Goal: Task Accomplishment & Management: Complete application form

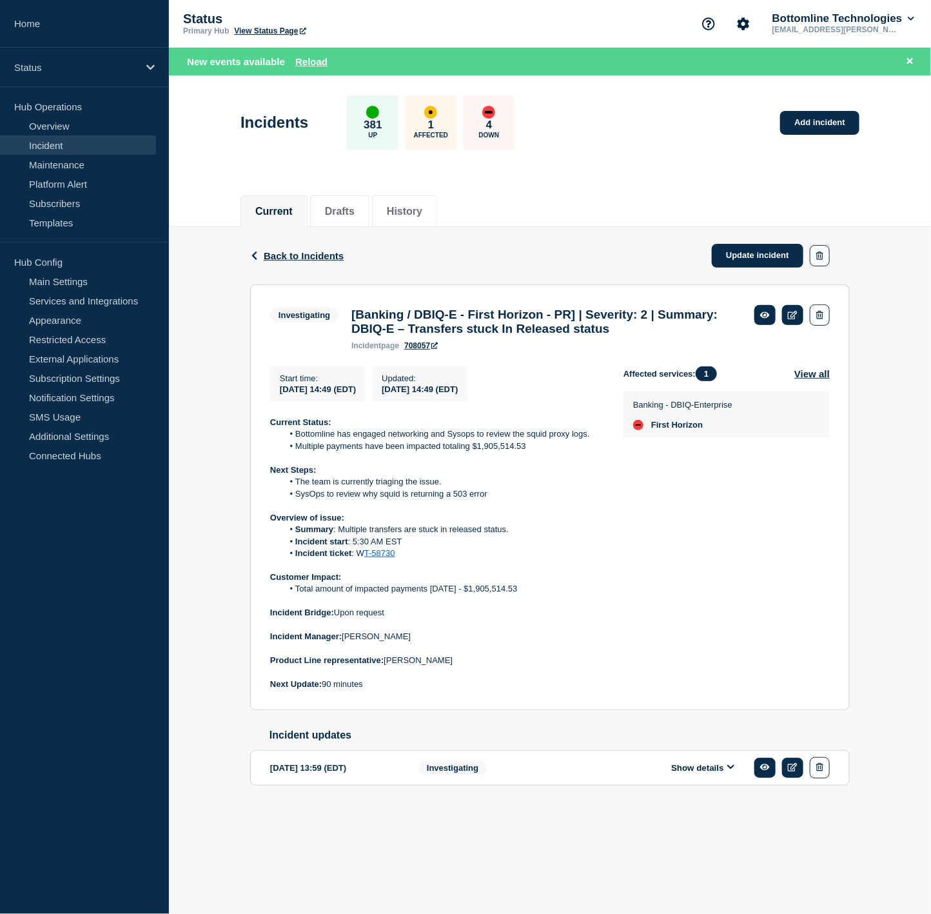
click at [62, 140] on link "Incident" at bounding box center [78, 144] width 156 height 19
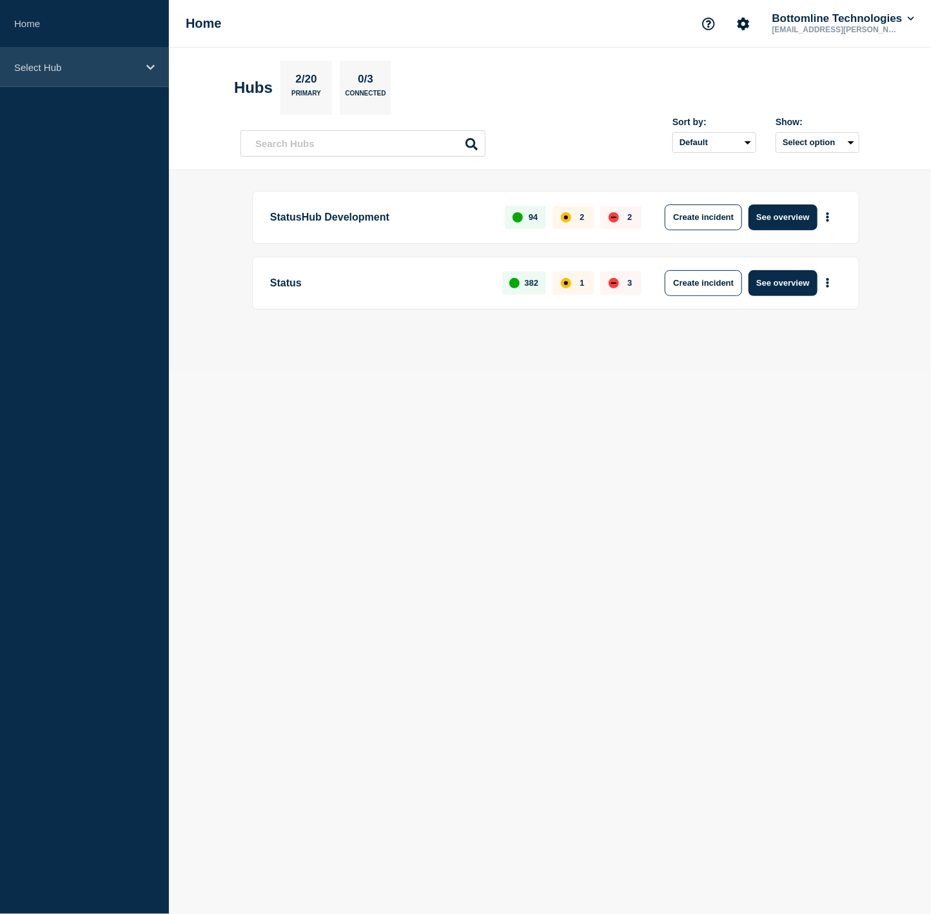
click at [118, 68] on p "Select Hub" at bounding box center [76, 67] width 124 height 11
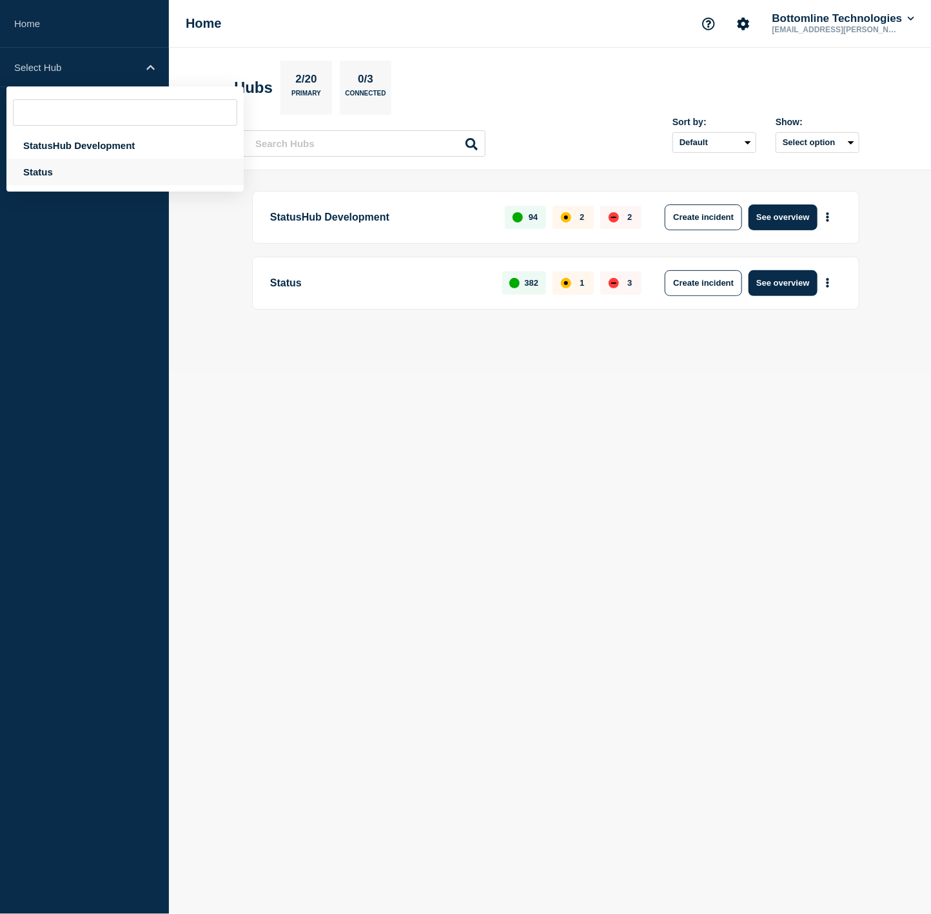
click at [86, 170] on div "Status" at bounding box center [124, 172] width 237 height 26
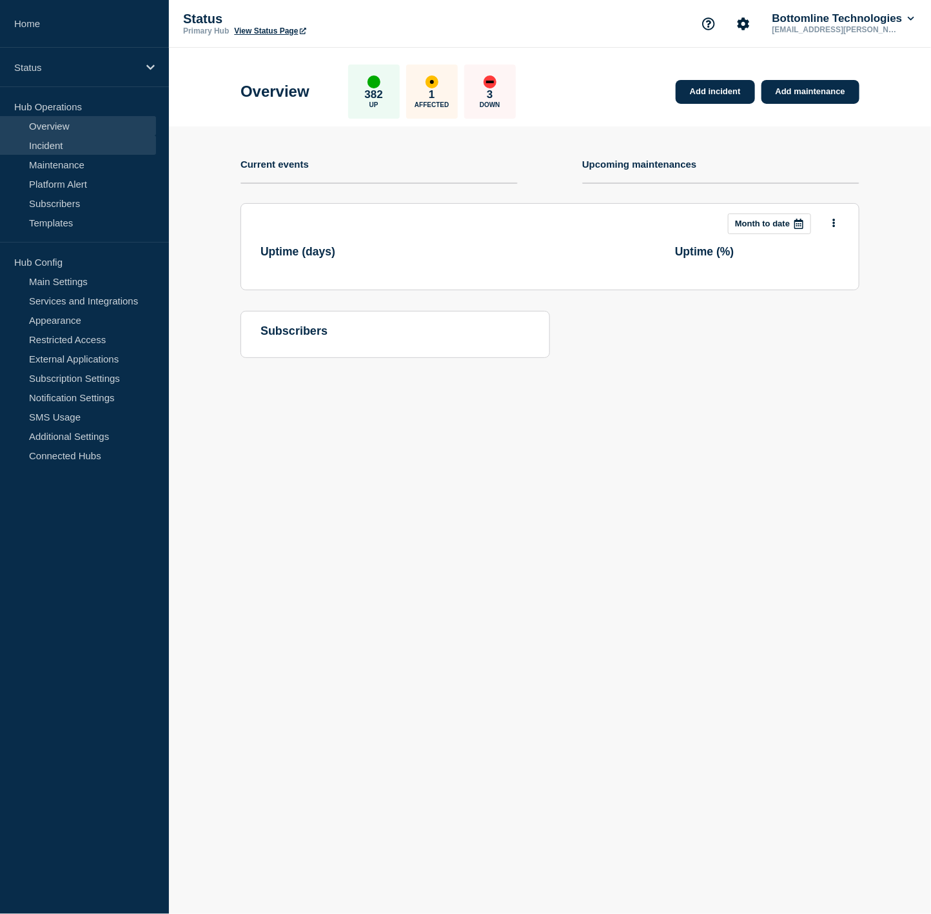
click at [91, 148] on link "Incident" at bounding box center [78, 144] width 156 height 19
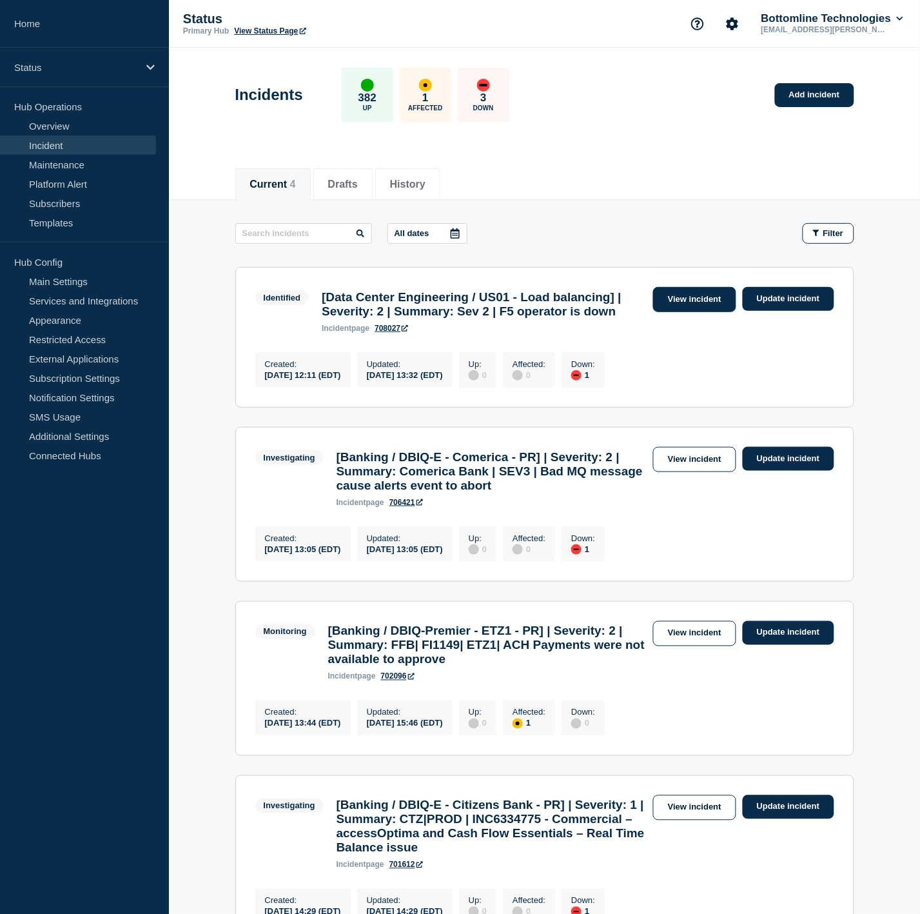
click at [685, 307] on link "View incident" at bounding box center [694, 299] width 83 height 25
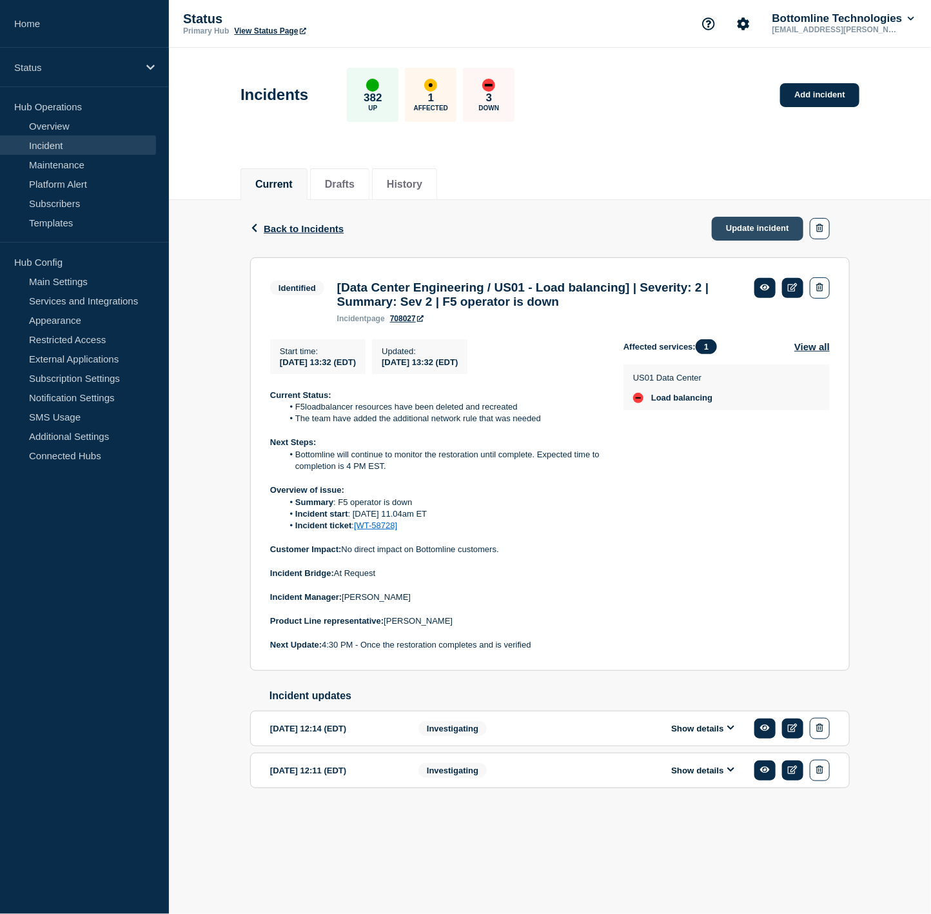
click at [770, 231] on link "Update incident" at bounding box center [758, 229] width 92 height 24
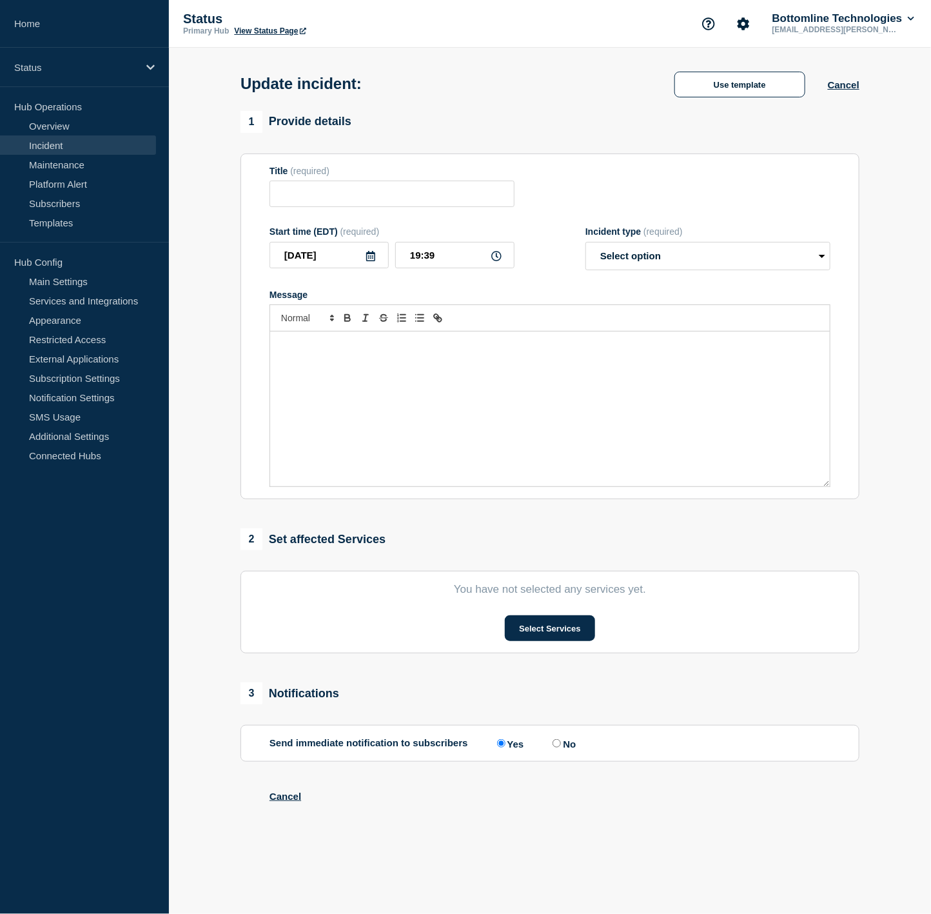
type input "[Data Center Engineering / US01 - Load balancing] | Severity: 2 | Summary: Sev …"
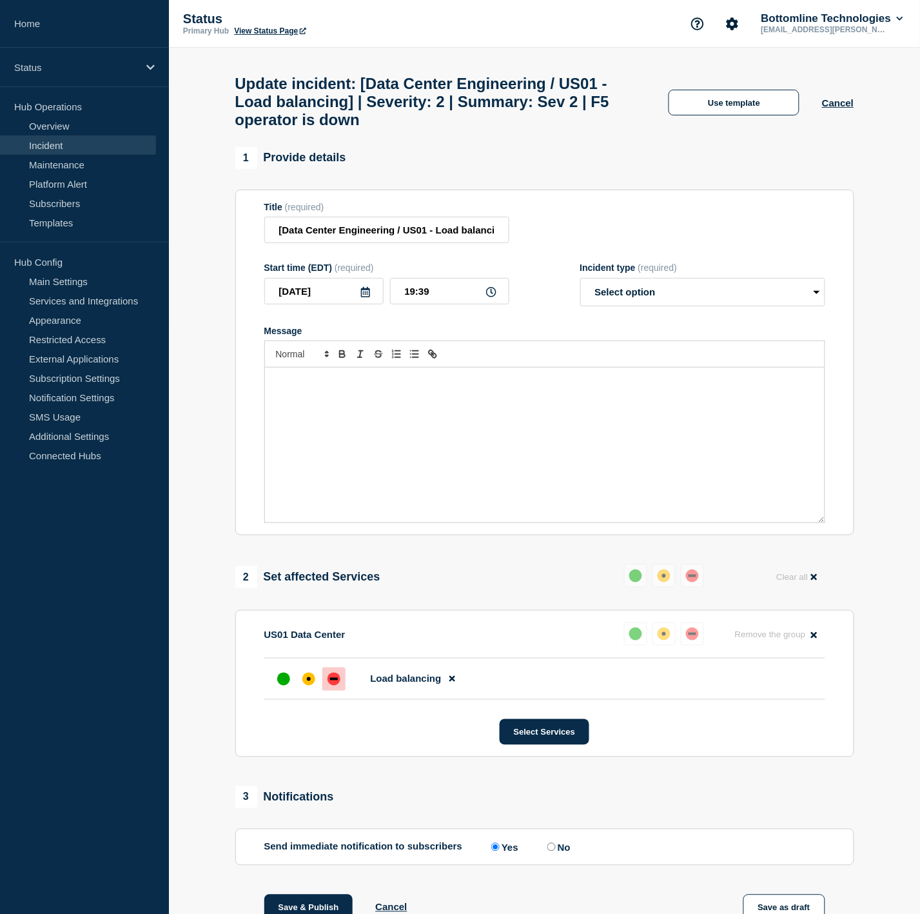
click at [368, 421] on div "Message" at bounding box center [545, 445] width 560 height 155
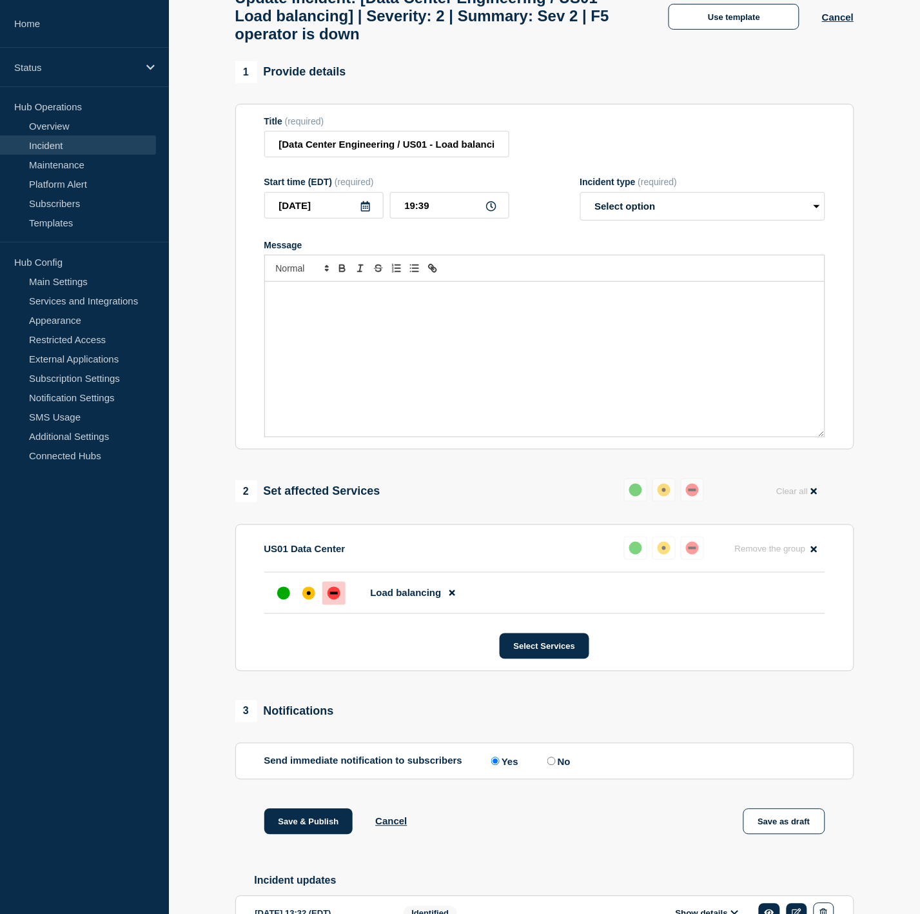
scroll to position [262, 0]
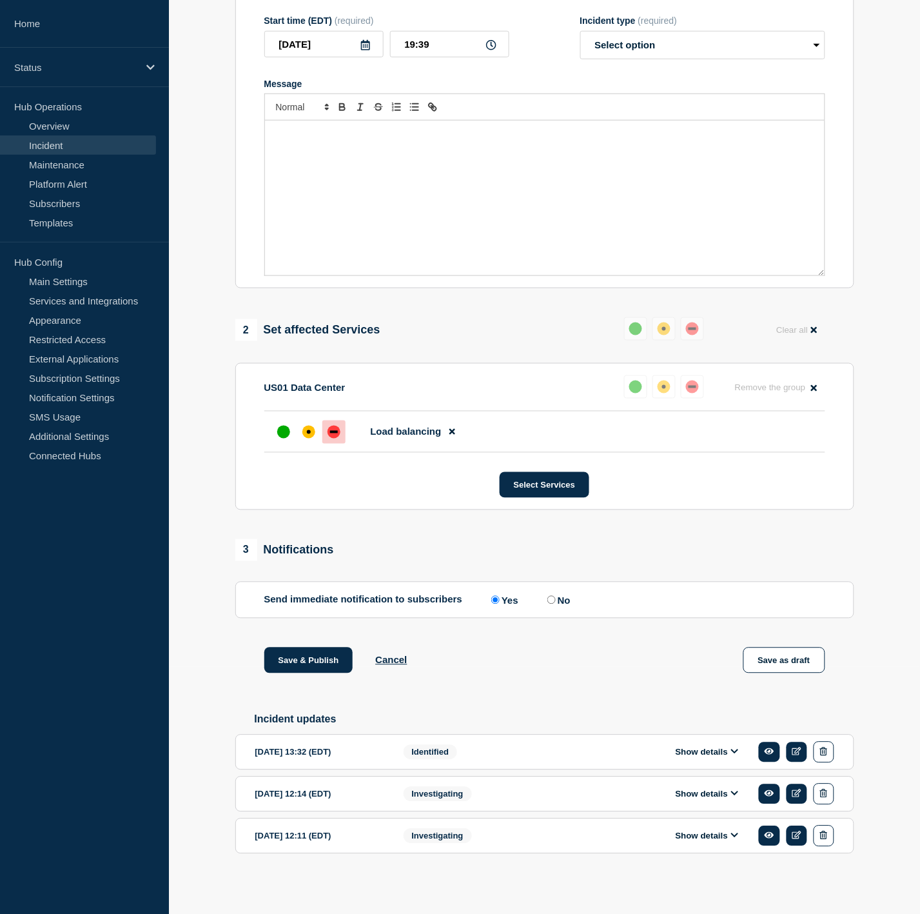
click at [720, 751] on button "Show details" at bounding box center [707, 752] width 71 height 11
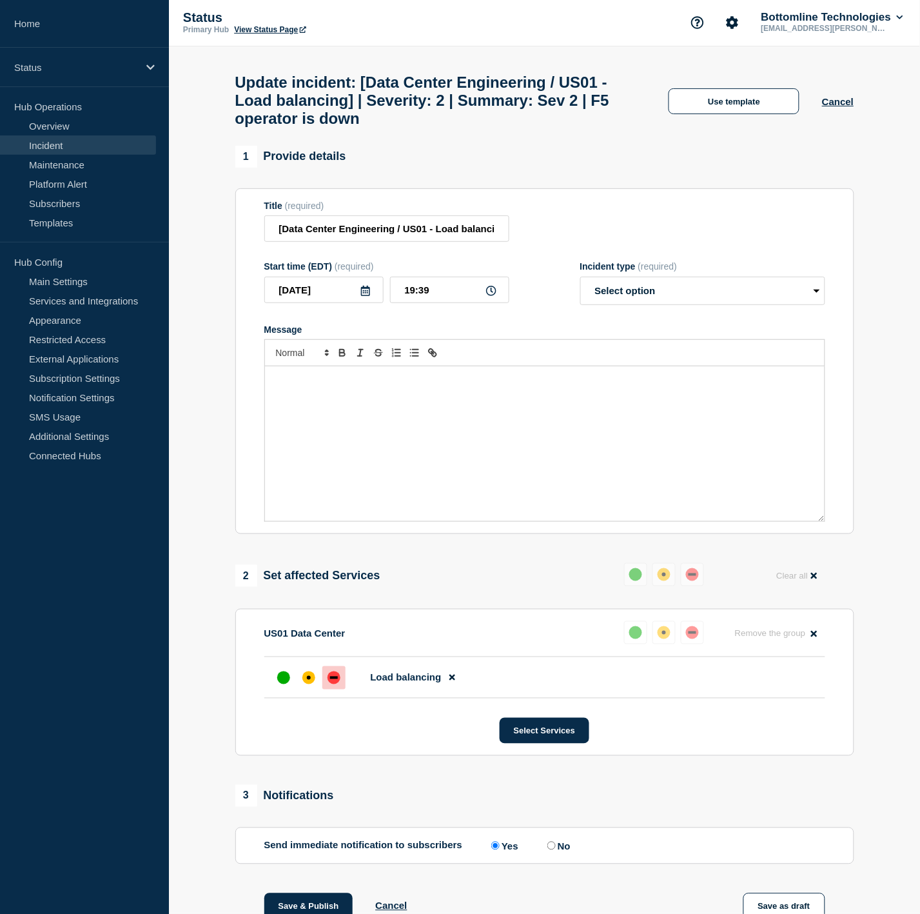
scroll to position [0, 0]
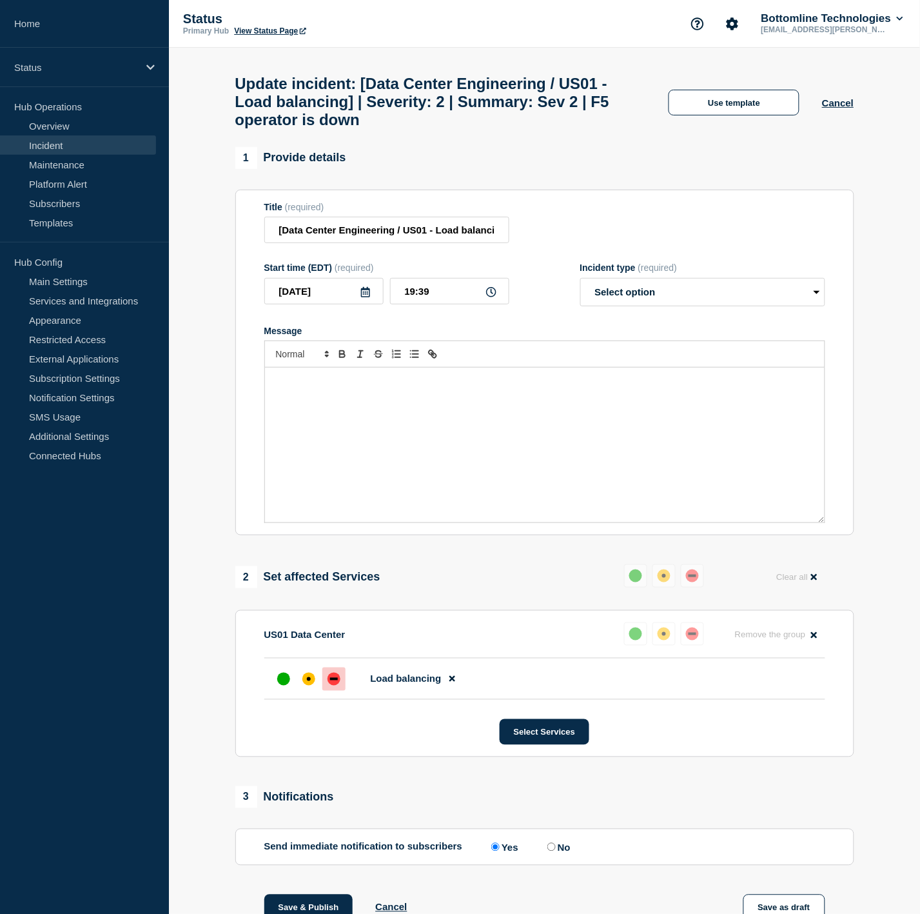
click at [552, 460] on div "Message" at bounding box center [545, 445] width 560 height 155
click at [737, 115] on button "Use template" at bounding box center [734, 103] width 131 height 26
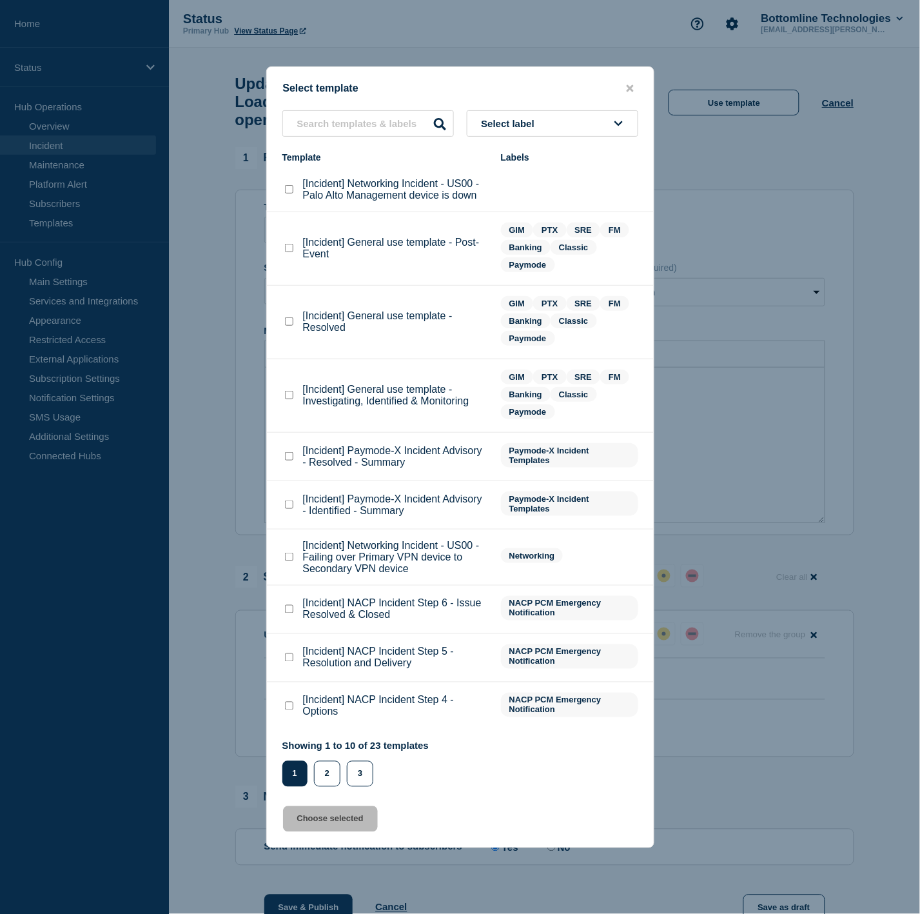
click at [291, 325] on checkbox"] "[Incident] General use template - Resolved checkbox" at bounding box center [289, 321] width 8 height 8
checkbox checkbox"] "true"
click at [332, 820] on button "Choose selected" at bounding box center [330, 819] width 95 height 26
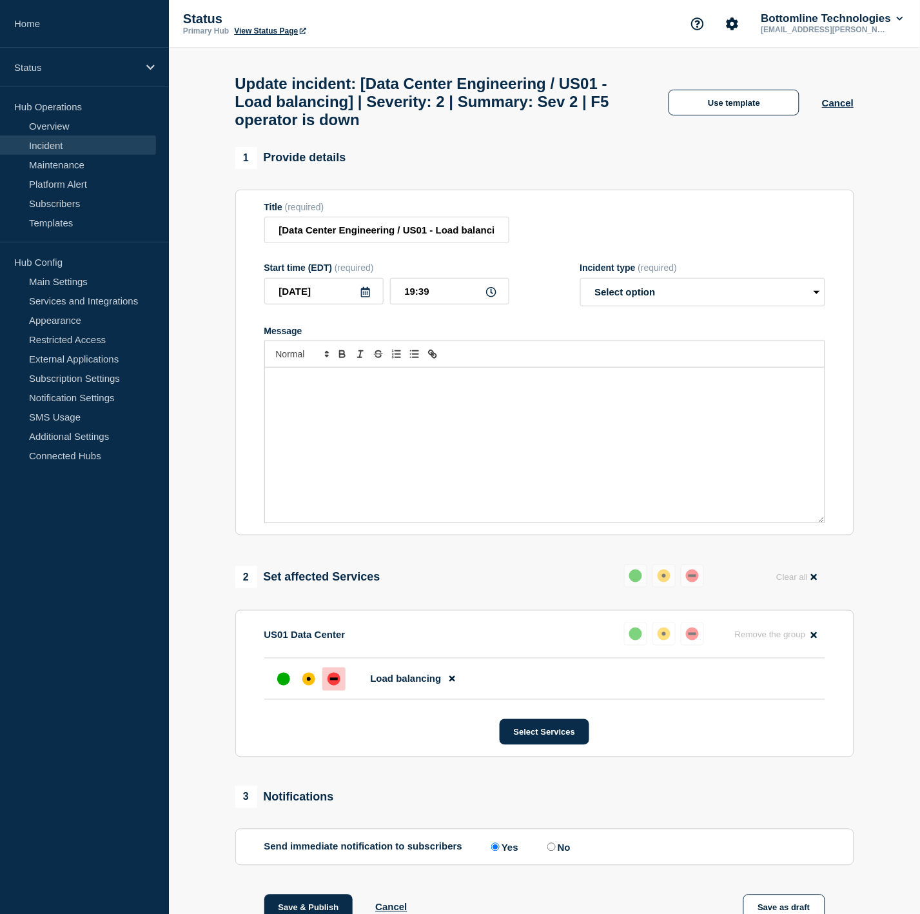
select select "resolved"
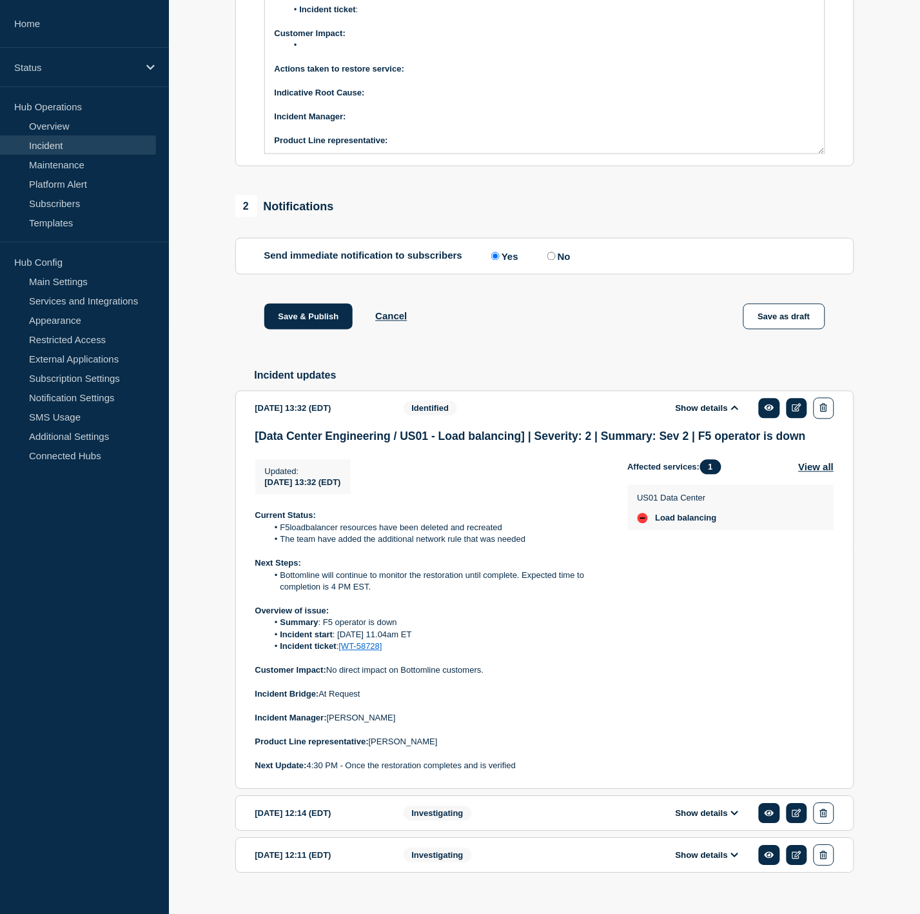
scroll to position [404, 0]
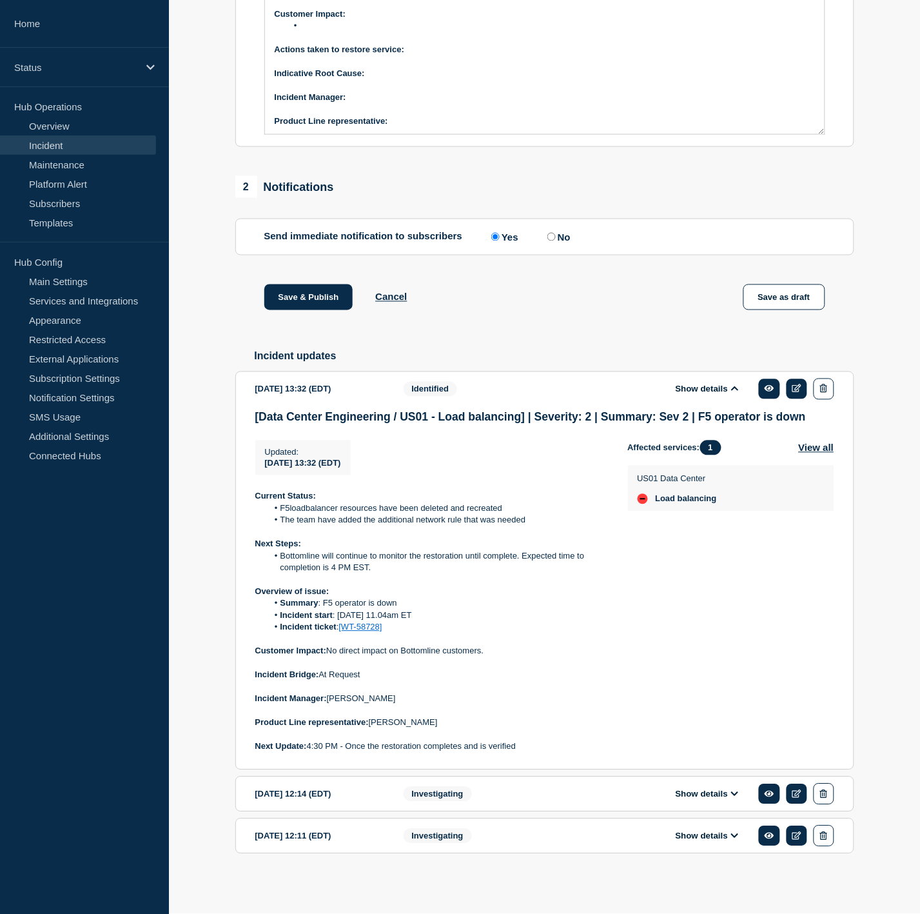
drag, startPoint x: 398, startPoint y: 626, endPoint x: 241, endPoint y: 595, distance: 160.5
click at [241, 595] on section "[DATE] 13:32 (EDT) Show details Identified [Data Center Engineering / US01 - Lo…" at bounding box center [544, 570] width 619 height 399
copy div "Overview of issue: Summary : F5 operator is down Incident start : [DATE] 11.04a…"
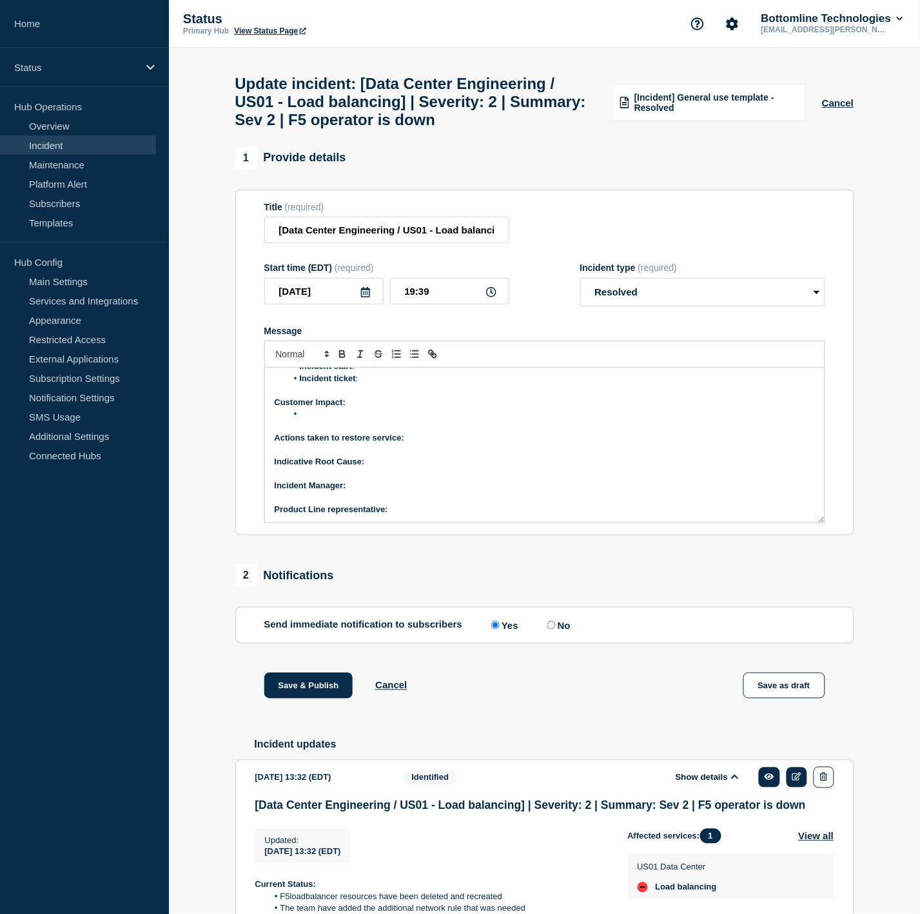
scroll to position [0, 0]
drag, startPoint x: 365, startPoint y: 465, endPoint x: 273, endPoint y: 430, distance: 98.0
click at [273, 430] on div "Current Status: Overview of issue: Summary : Incident start : Incident ticket :…" at bounding box center [545, 445] width 560 height 155
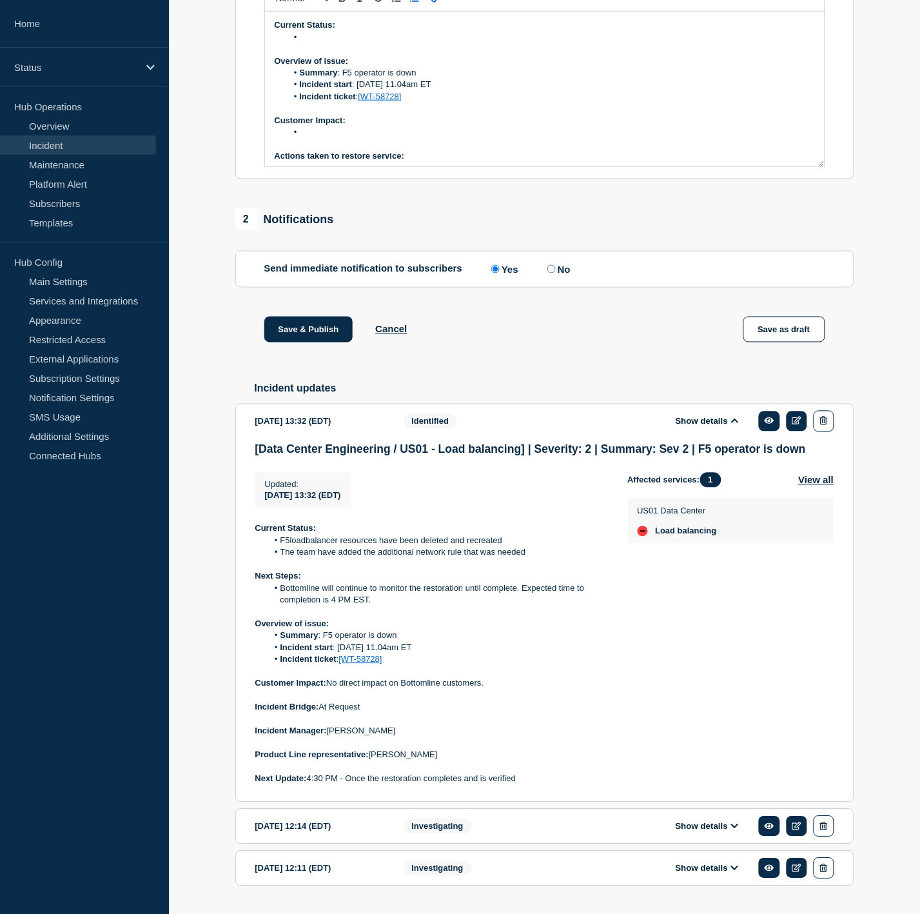
scroll to position [358, 0]
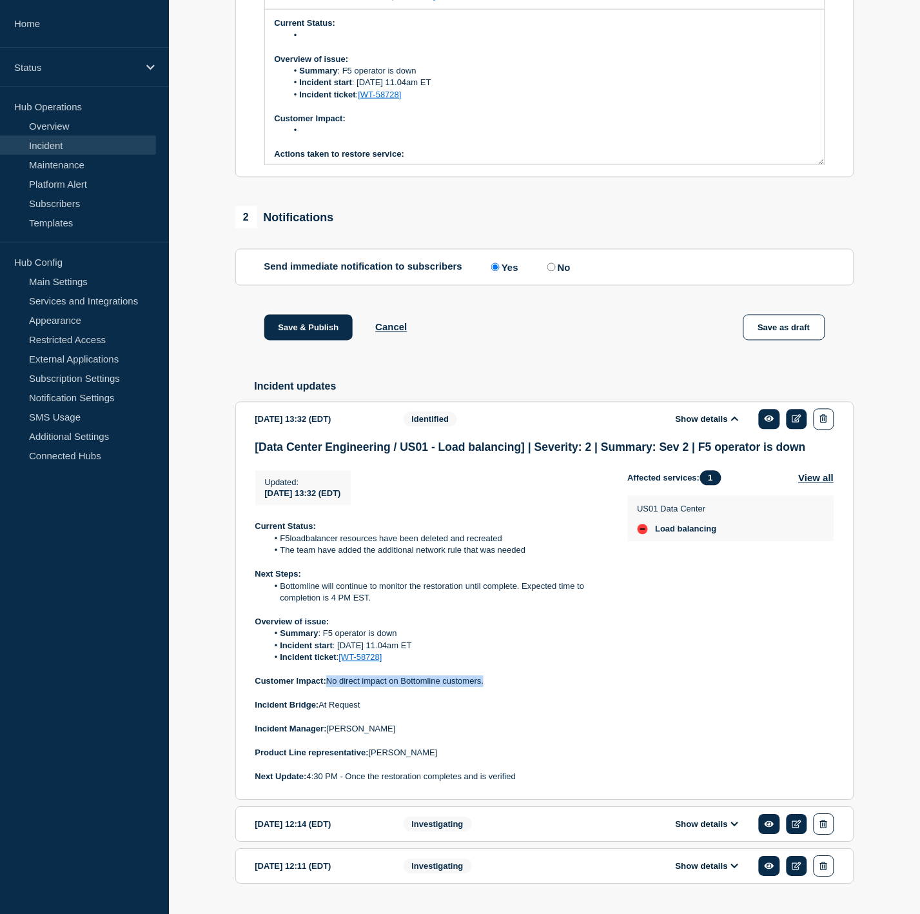
drag, startPoint x: 504, startPoint y: 698, endPoint x: 330, endPoint y: 697, distance: 173.5
click at [330, 687] on p "Customer Impact: No direct impact on Bottomline customers." at bounding box center [431, 682] width 352 height 12
copy p "No direct impact on Bottomline customers."
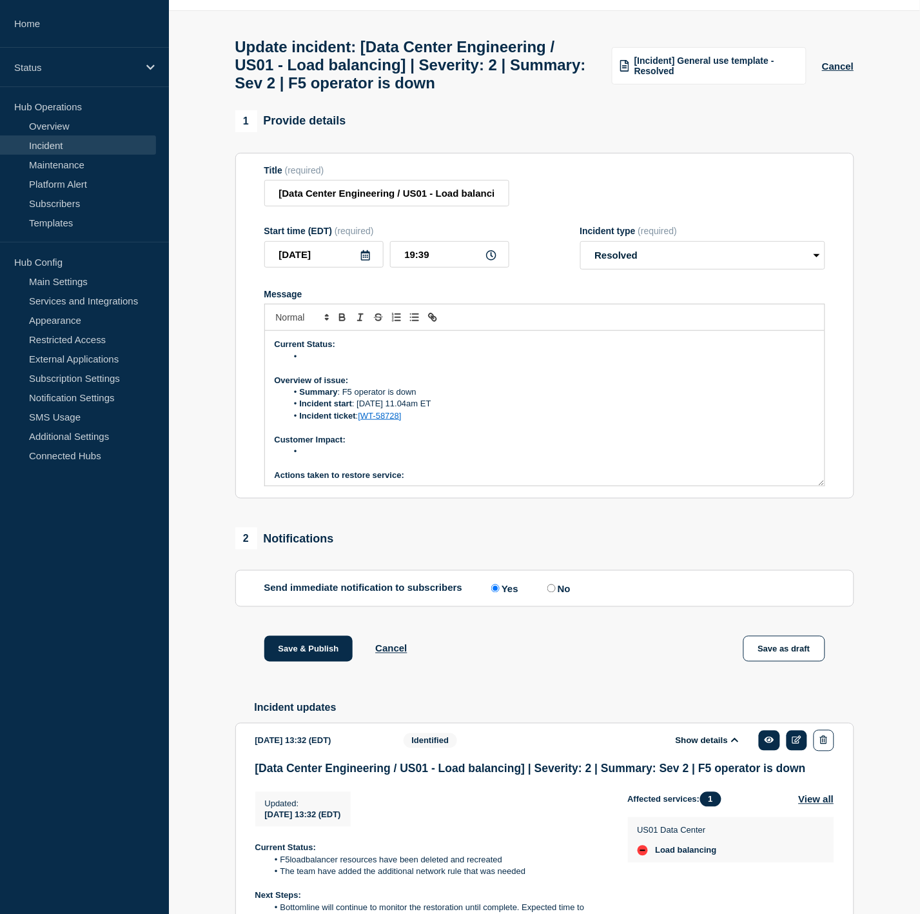
scroll to position [0, 0]
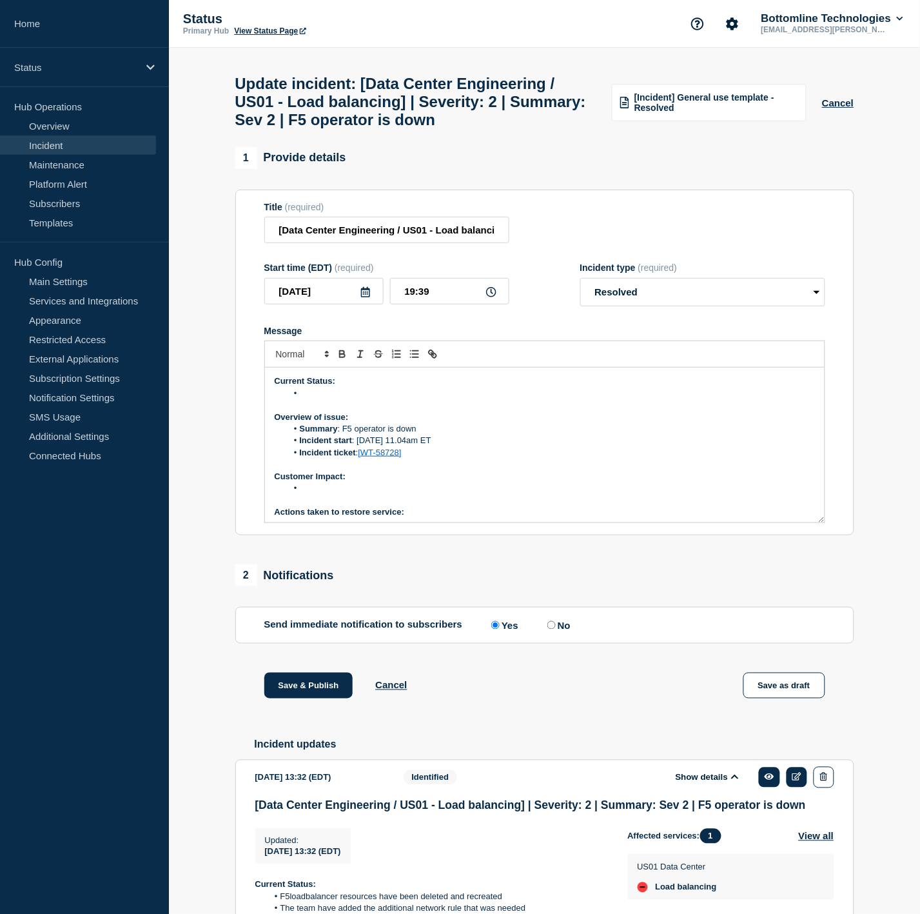
click at [342, 494] on li "Message" at bounding box center [551, 488] width 528 height 12
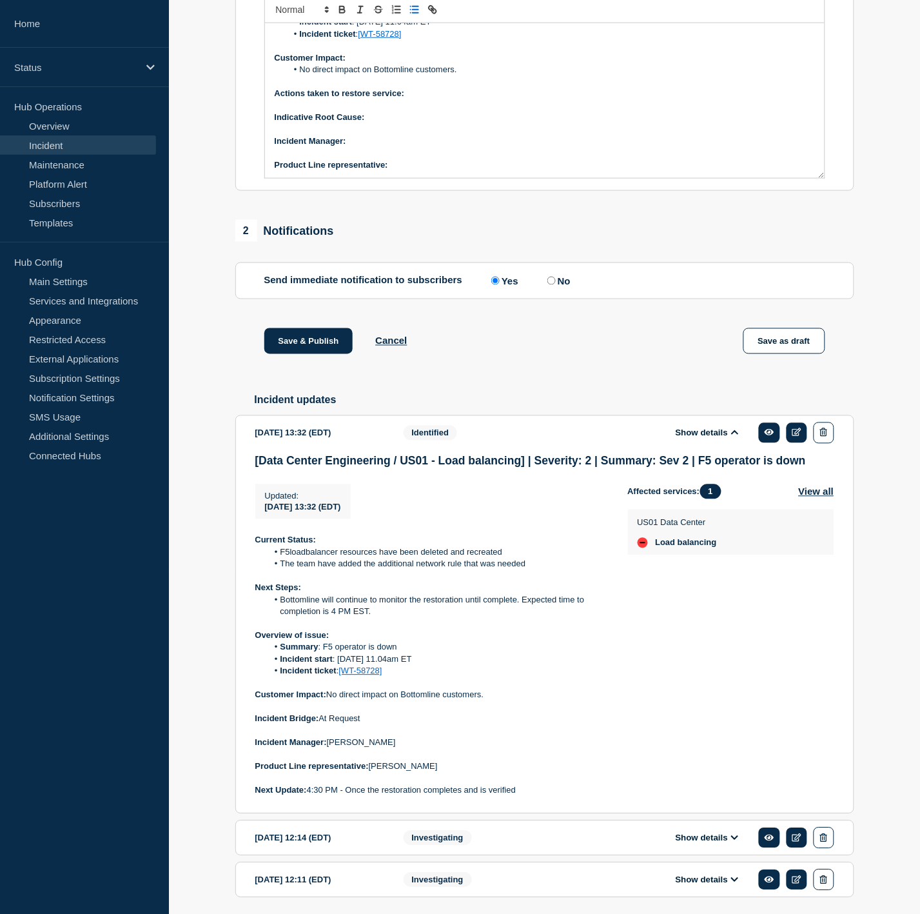
scroll to position [358, 0]
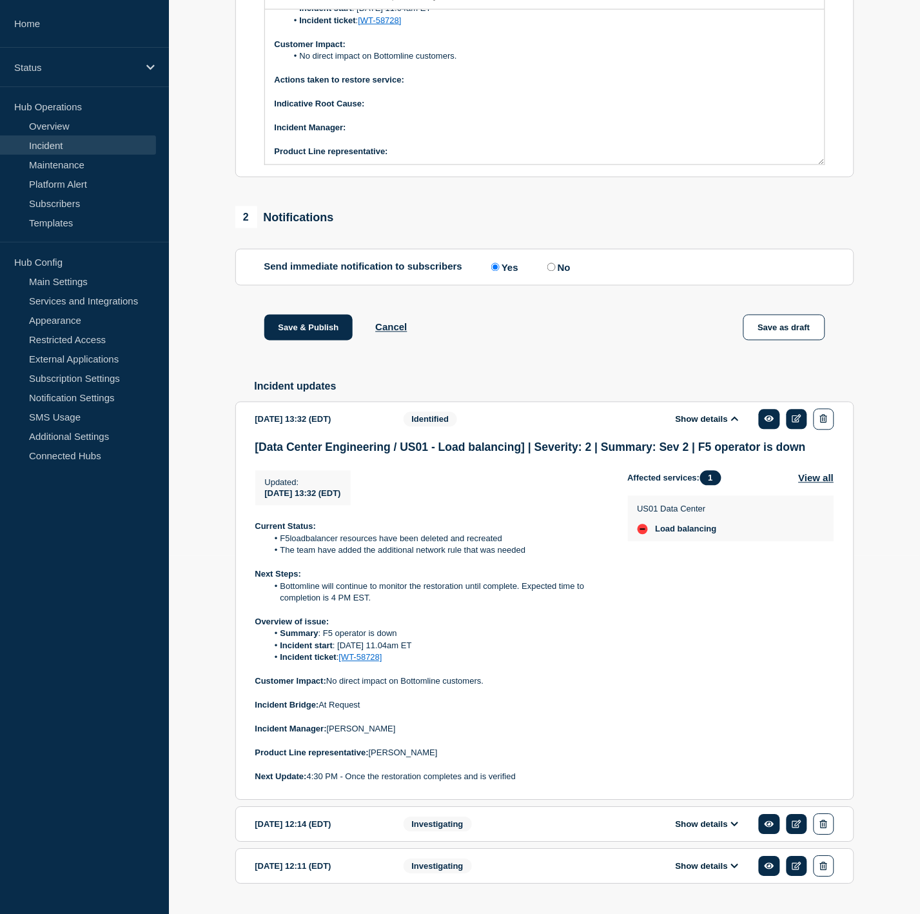
drag, startPoint x: 402, startPoint y: 743, endPoint x: 329, endPoint y: 746, distance: 72.9
click at [329, 735] on p "Incident Manager: [PERSON_NAME]" at bounding box center [431, 729] width 352 height 12
copy p "[PERSON_NAME]"
click at [458, 747] on p at bounding box center [431, 741] width 352 height 12
drag, startPoint x: 446, startPoint y: 769, endPoint x: 372, endPoint y: 766, distance: 74.2
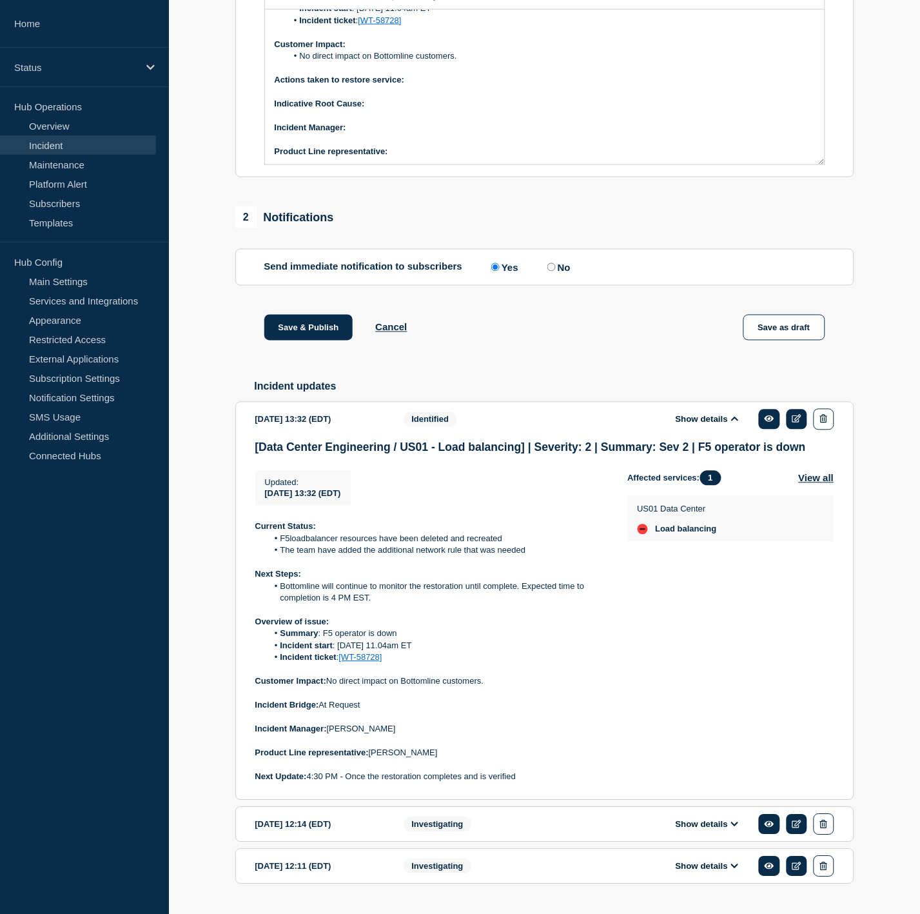
click at [372, 759] on p "Product Line representative: [PERSON_NAME]" at bounding box center [431, 753] width 352 height 12
copy p "[PERSON_NAME]"
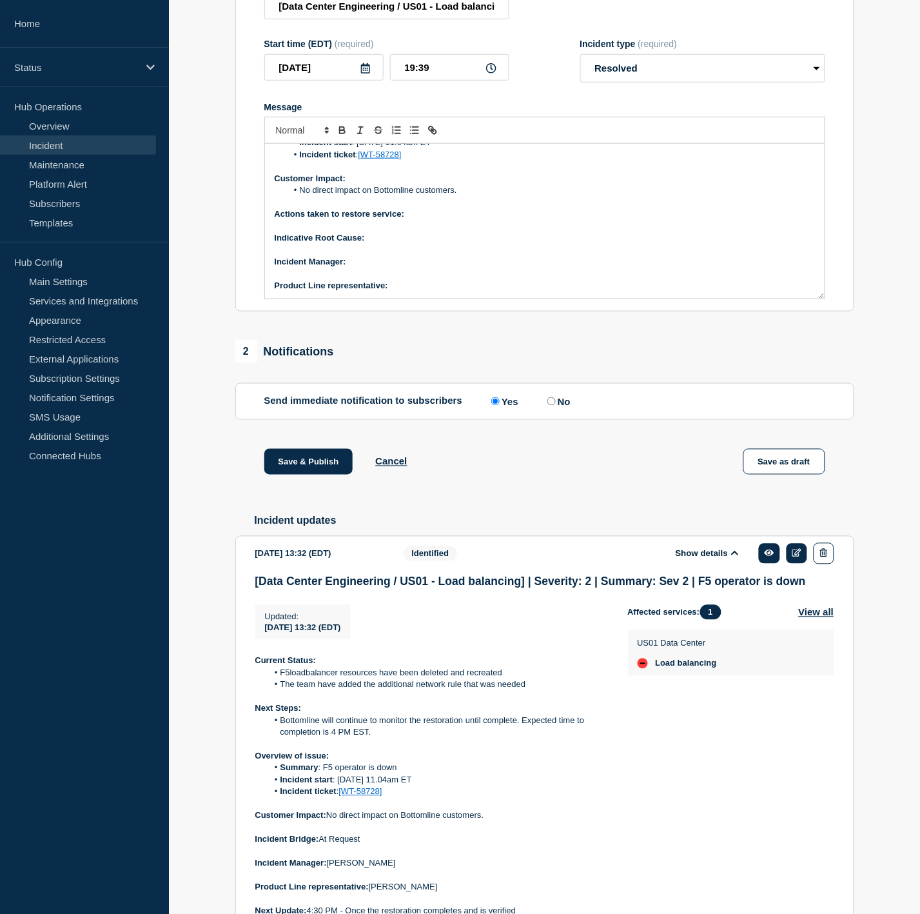
scroll to position [143, 0]
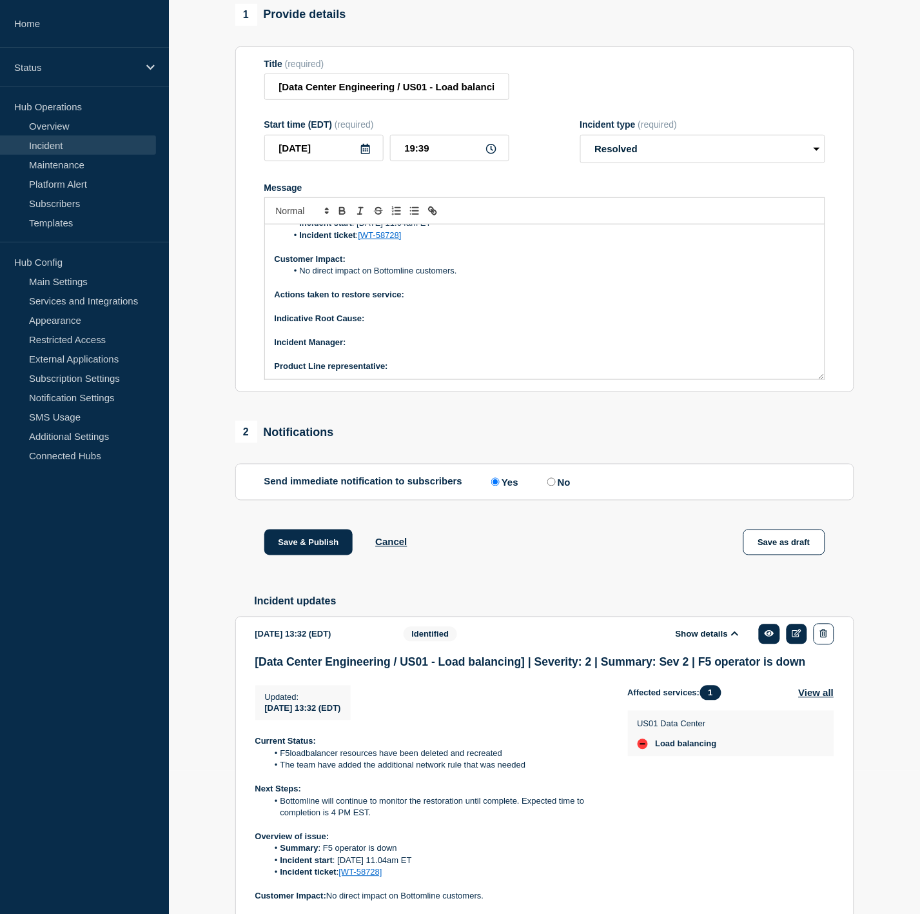
click at [422, 372] on p "Product Line representative:" at bounding box center [545, 366] width 540 height 12
paste div "Message"
click at [361, 347] on p "﻿Incident Manager:" at bounding box center [545, 343] width 540 height 12
click at [343, 214] on icon "Toggle bold text" at bounding box center [342, 212] width 5 height 3
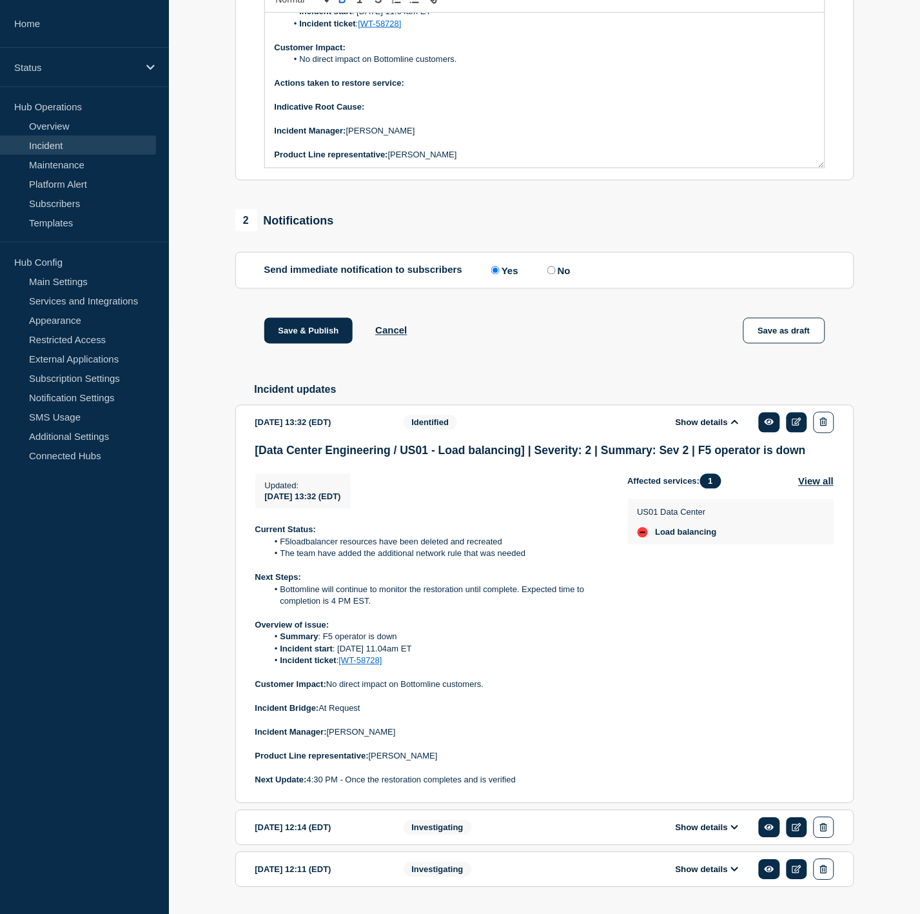
scroll to position [358, 0]
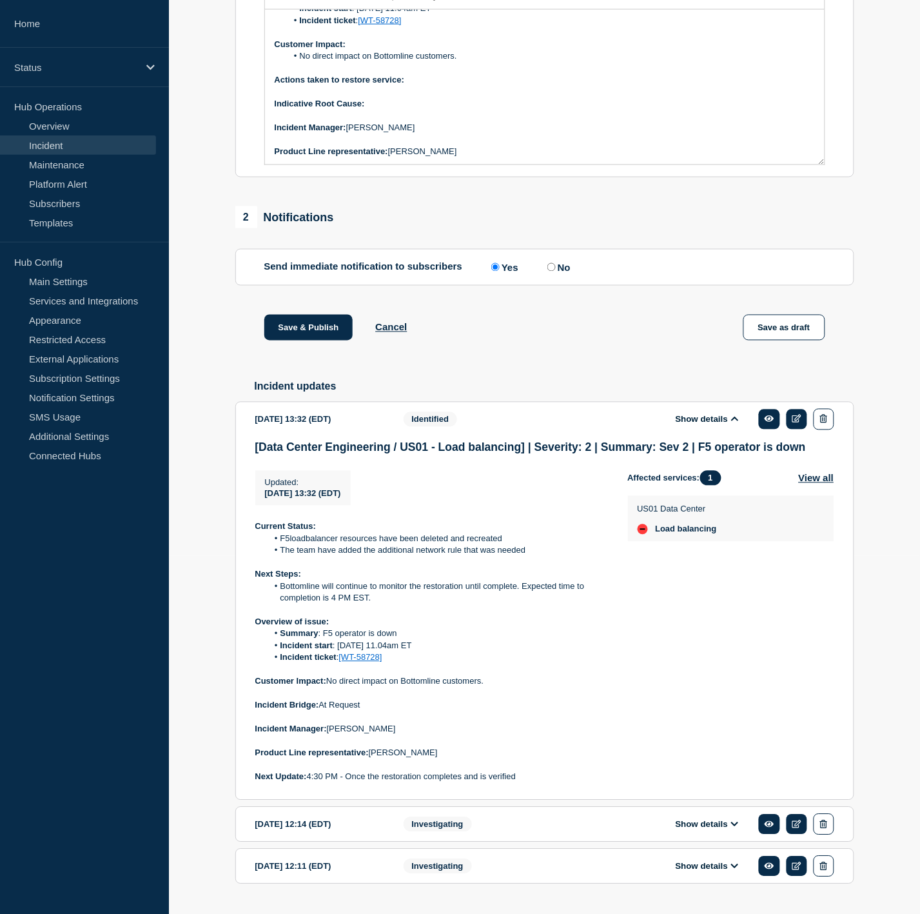
click at [593, 227] on div "2 Notifications" at bounding box center [544, 217] width 619 height 22
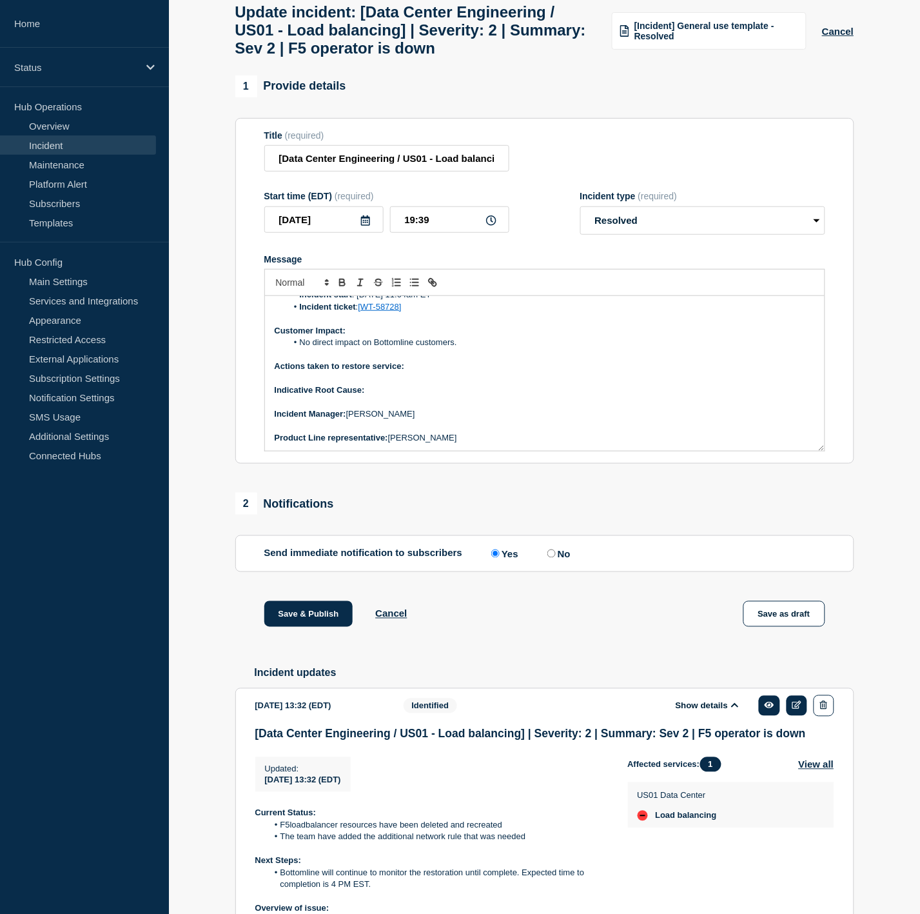
scroll to position [0, 0]
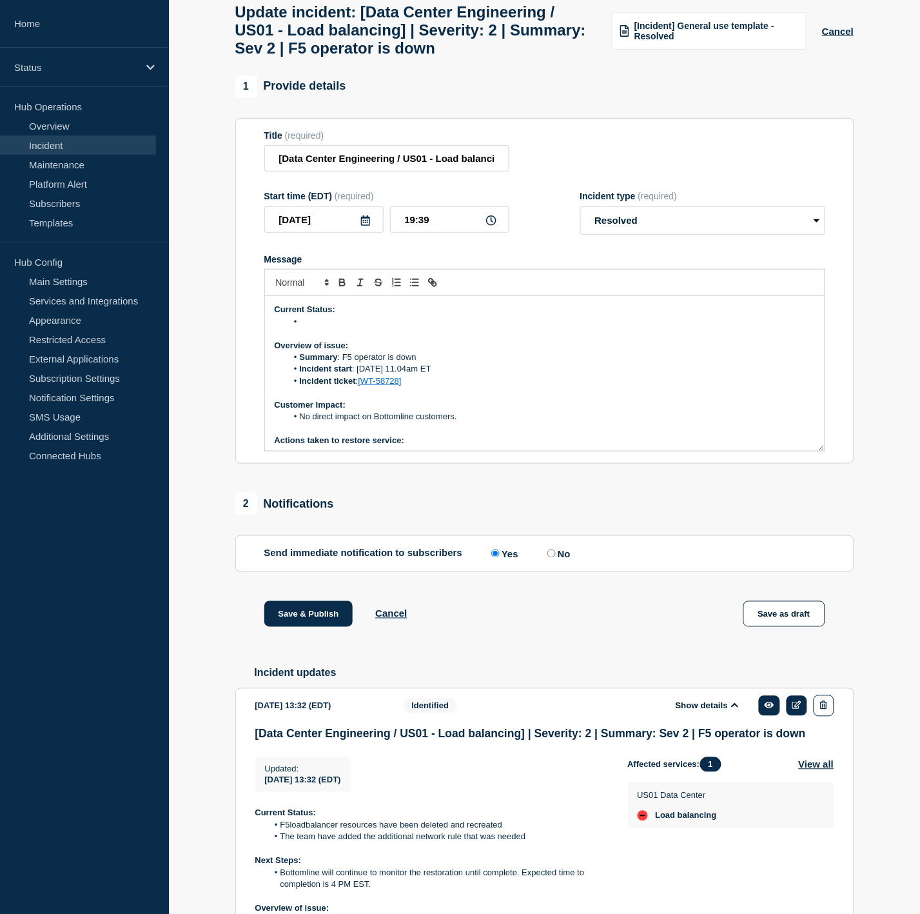
drag, startPoint x: 484, startPoint y: 452, endPoint x: 253, endPoint y: 295, distance: 279.9
click at [253, 295] on section "Title (required) [Data Center Engineering / US01 - Load balancing] | Severity: …" at bounding box center [544, 291] width 619 height 346
copy div "Current Status: Overview of issue: Summary : F5 operator is down Incident start…"
click at [607, 398] on p "Message" at bounding box center [545, 393] width 540 height 12
click at [507, 422] on li "No direct impact on Bottomline customers." at bounding box center [551, 417] width 528 height 12
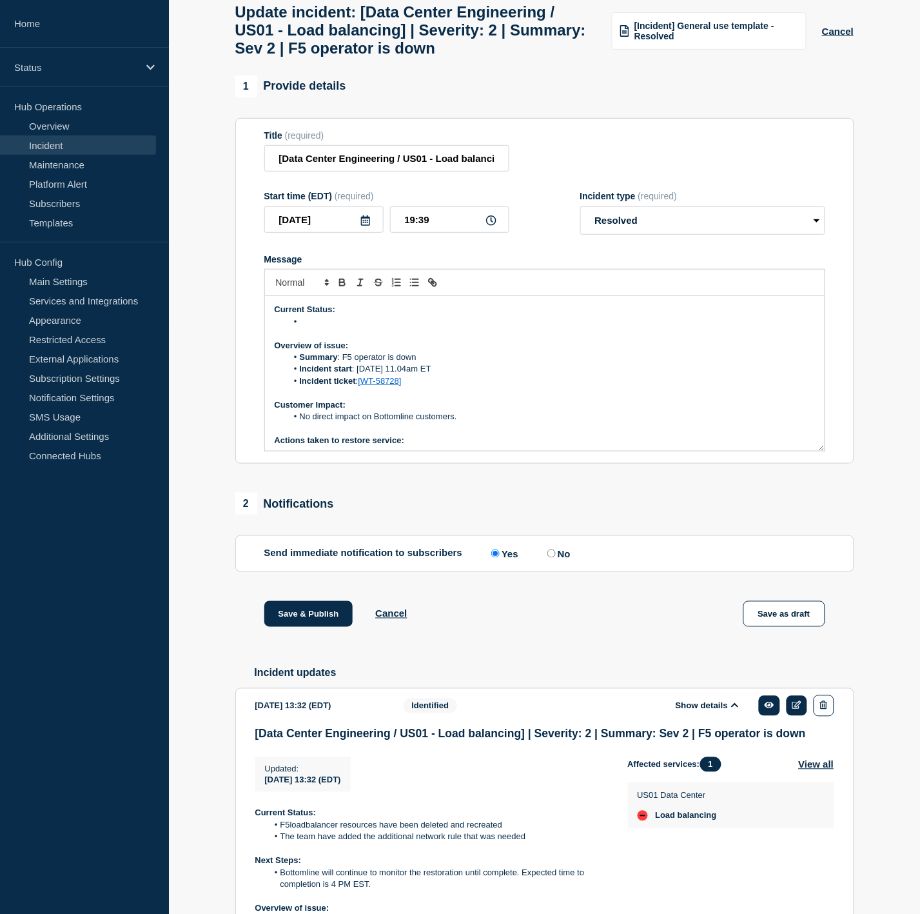
click at [492, 422] on li "No direct impact on Bottomline customers." at bounding box center [551, 417] width 528 height 12
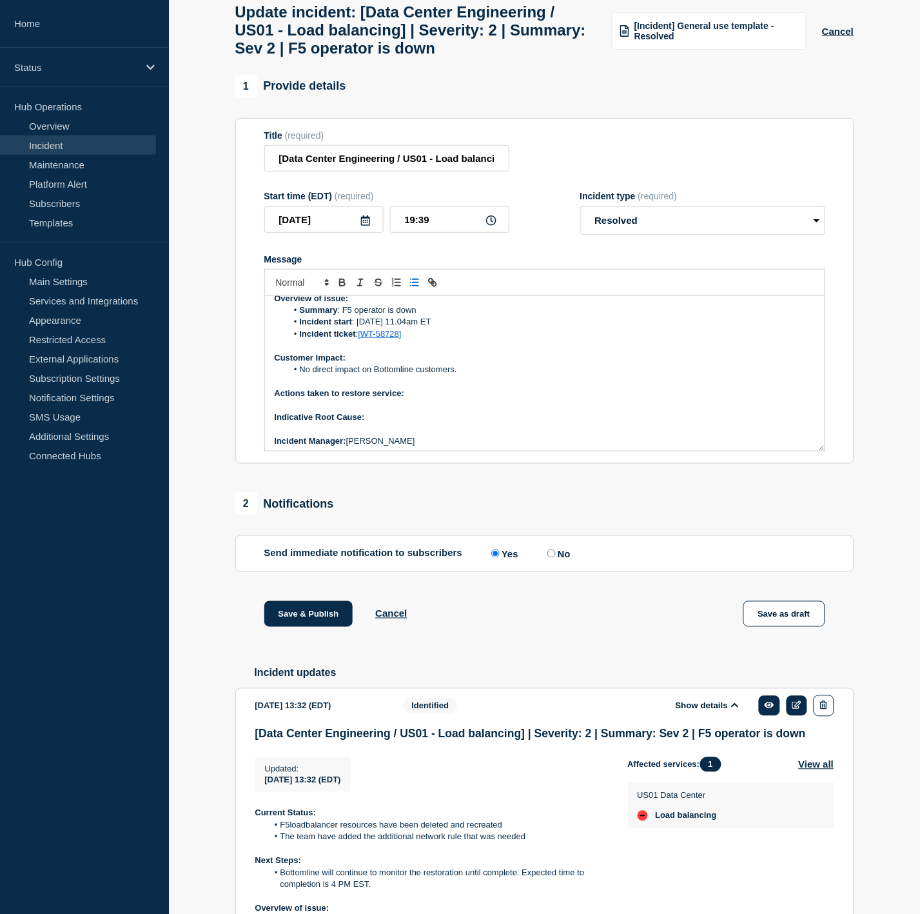
scroll to position [72, 0]
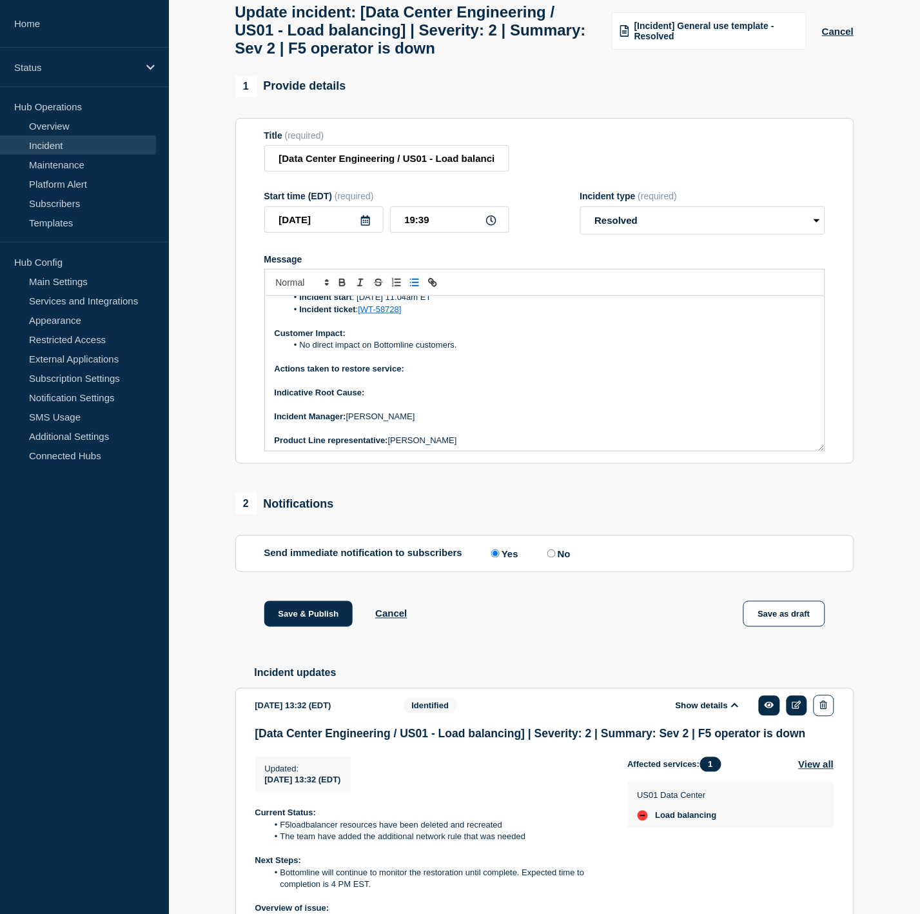
click at [408, 398] on p "Indicative Root Cause:" at bounding box center [545, 393] width 540 height 12
drag, startPoint x: 531, startPoint y: 397, endPoint x: 469, endPoint y: 388, distance: 62.6
click at [433, 373] on div "Current Status: Overview of issue: Summary : F5 operator is down Incident start…" at bounding box center [545, 373] width 560 height 155
click at [530, 398] on p "Indicative Root Cause: To be determined during retrospective" at bounding box center [545, 393] width 540 height 12
drag, startPoint x: 527, startPoint y: 404, endPoint x: 372, endPoint y: 395, distance: 155.0
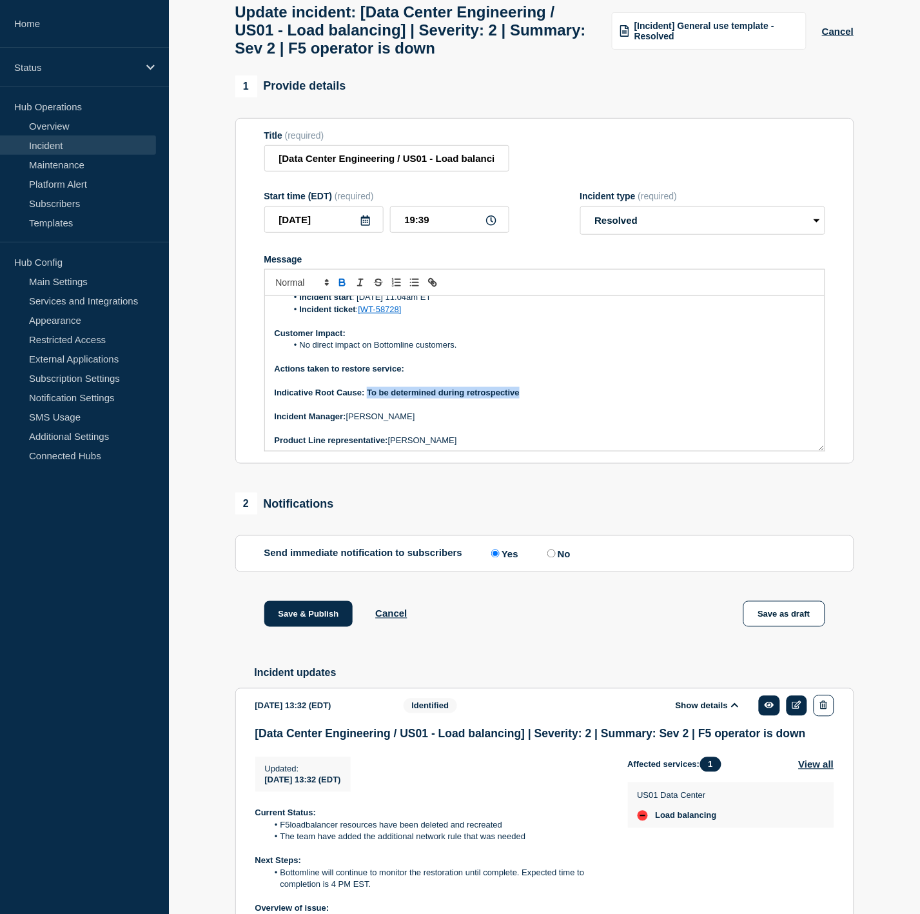
click at [366, 398] on p "Indicative Root Cause: To be determined during retrospective" at bounding box center [545, 393] width 540 height 12
click at [342, 288] on icon "Toggle bold text" at bounding box center [343, 283] width 12 height 12
click at [429, 387] on p "Message" at bounding box center [545, 381] width 540 height 12
click at [432, 363] on p "Message" at bounding box center [545, 357] width 540 height 12
click at [435, 375] on p "Actions taken to restore service:" at bounding box center [545, 369] width 540 height 12
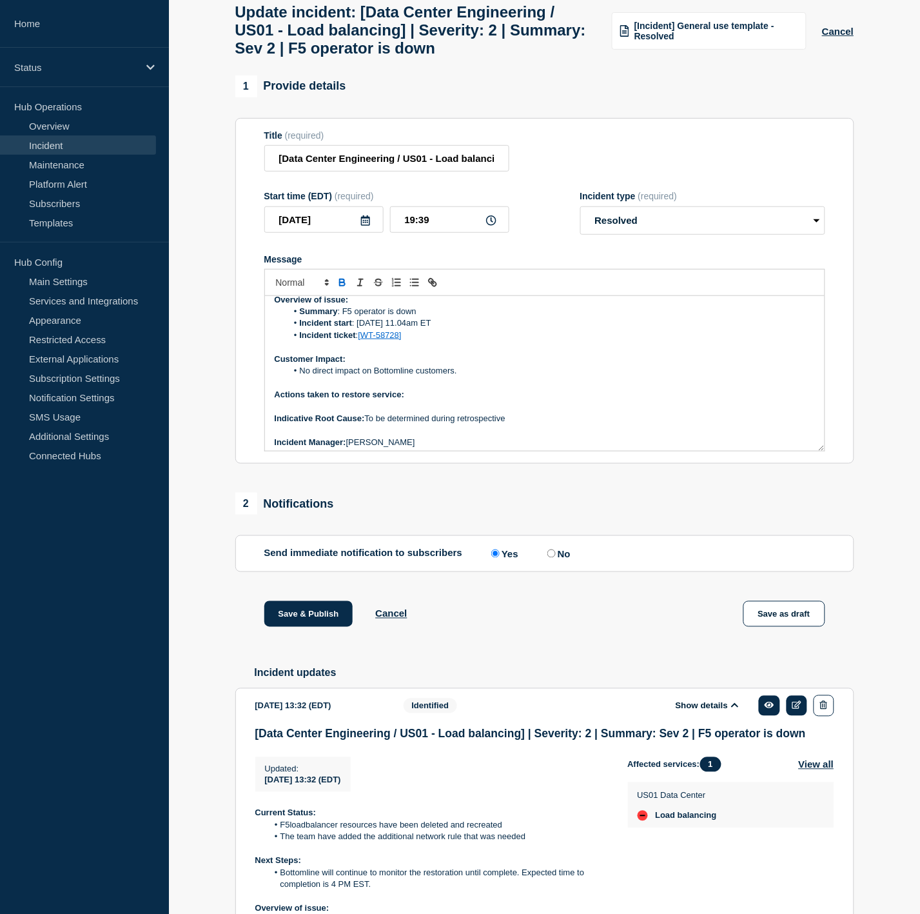
scroll to position [0, 0]
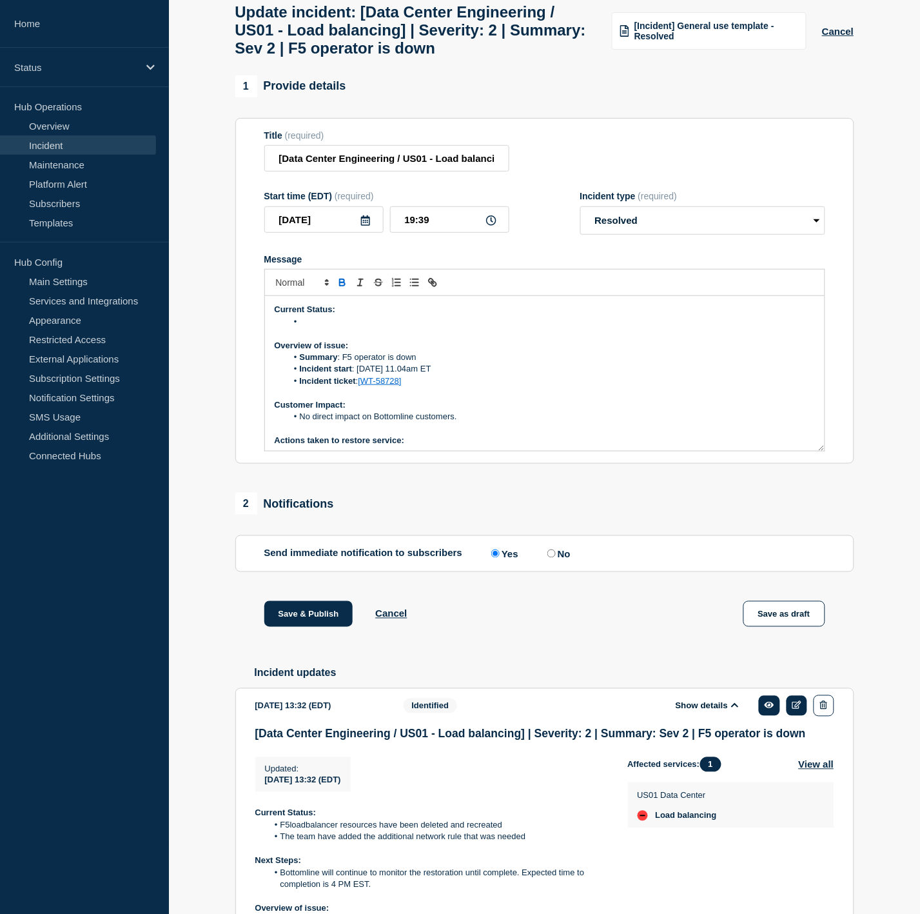
click at [471, 411] on p "Customer Impact:" at bounding box center [545, 405] width 540 height 12
click at [481, 446] on p "Actions taken to restore service:" at bounding box center [545, 441] width 540 height 12
click at [463, 446] on p "Actions taken to restore service:" at bounding box center [545, 441] width 540 height 12
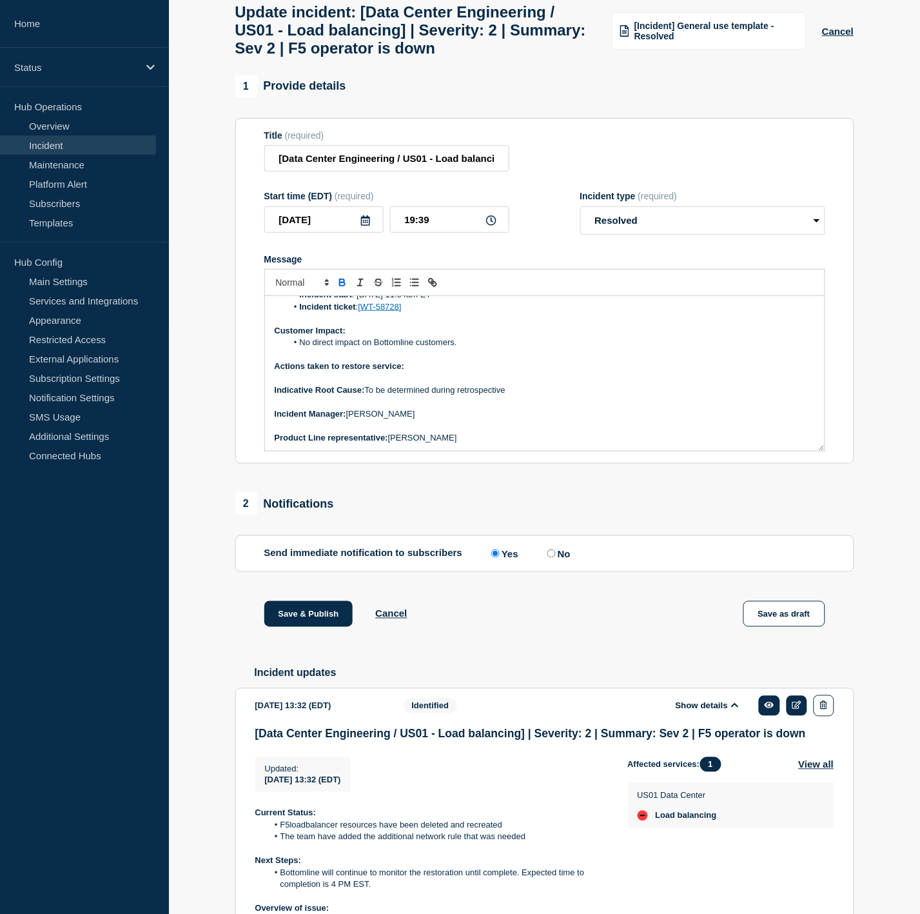
click at [489, 372] on p "Actions taken to restore service:" at bounding box center [545, 366] width 540 height 12
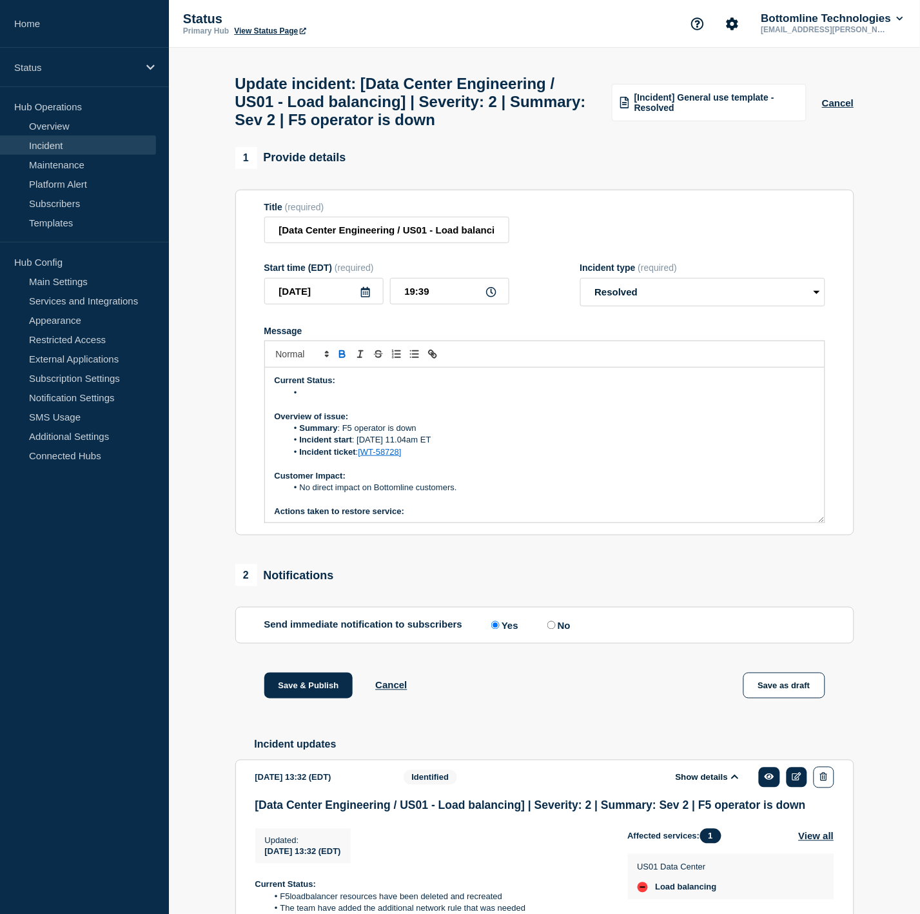
scroll to position [0, 0]
click at [364, 399] on li "Message" at bounding box center [551, 394] width 528 height 12
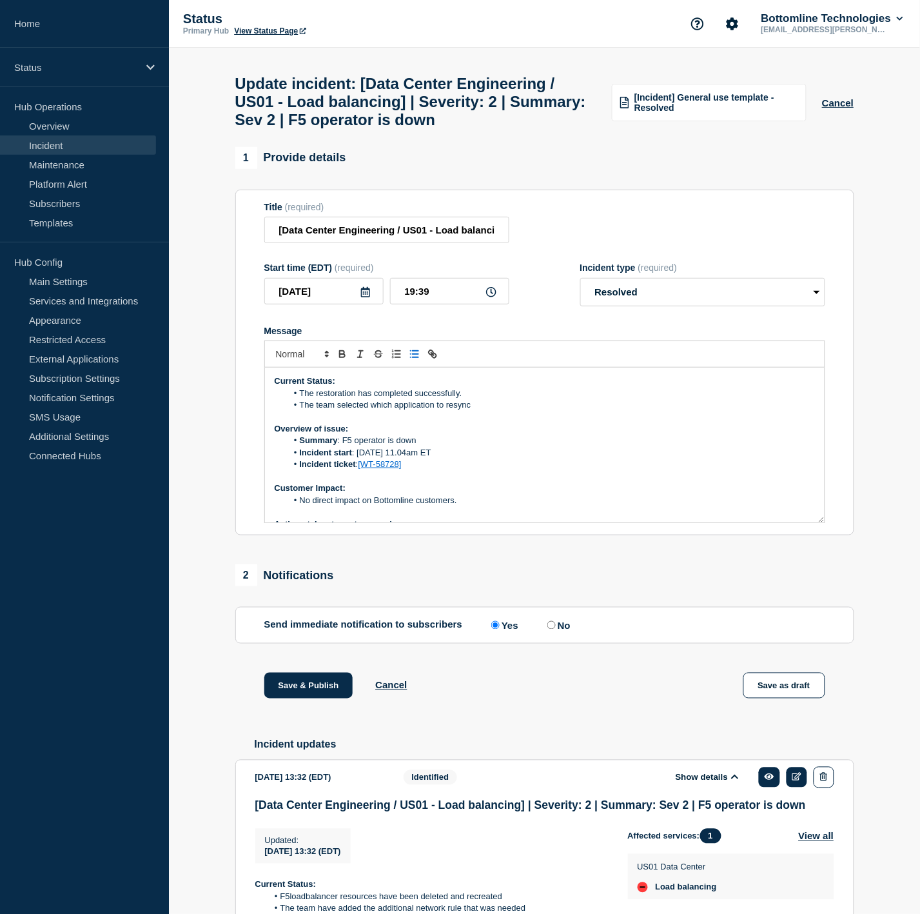
click at [434, 411] on li "The team selected which application to resync" at bounding box center [551, 405] width 528 height 12
click at [497, 411] on li "The team selected which applications to resync" at bounding box center [551, 405] width 528 height 12
click at [582, 435] on p "Overview of issue:" at bounding box center [545, 429] width 540 height 12
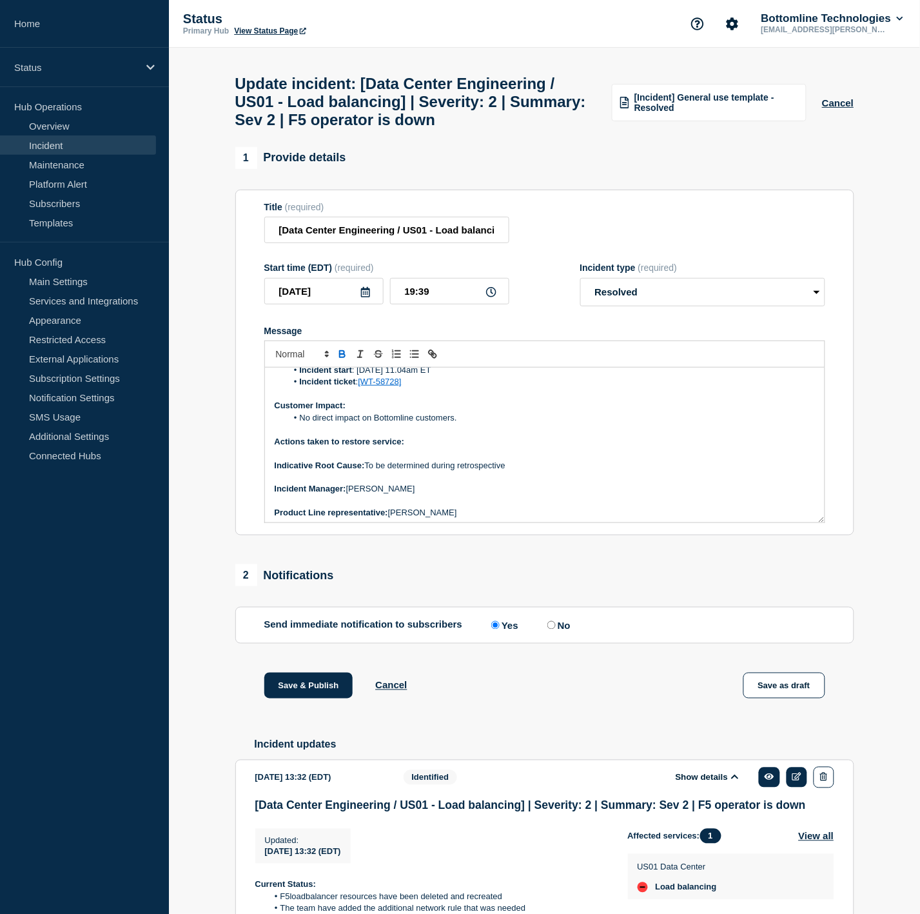
scroll to position [86, 0]
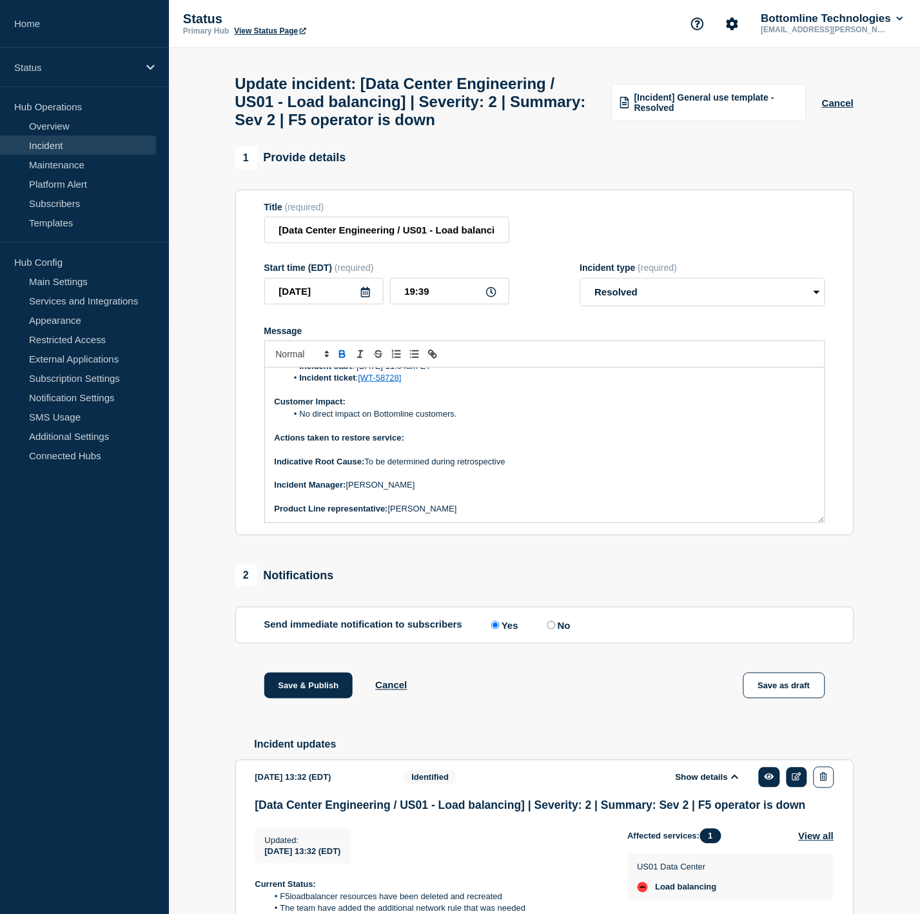
click at [473, 443] on p "Actions taken to restore service:" at bounding box center [545, 438] width 540 height 12
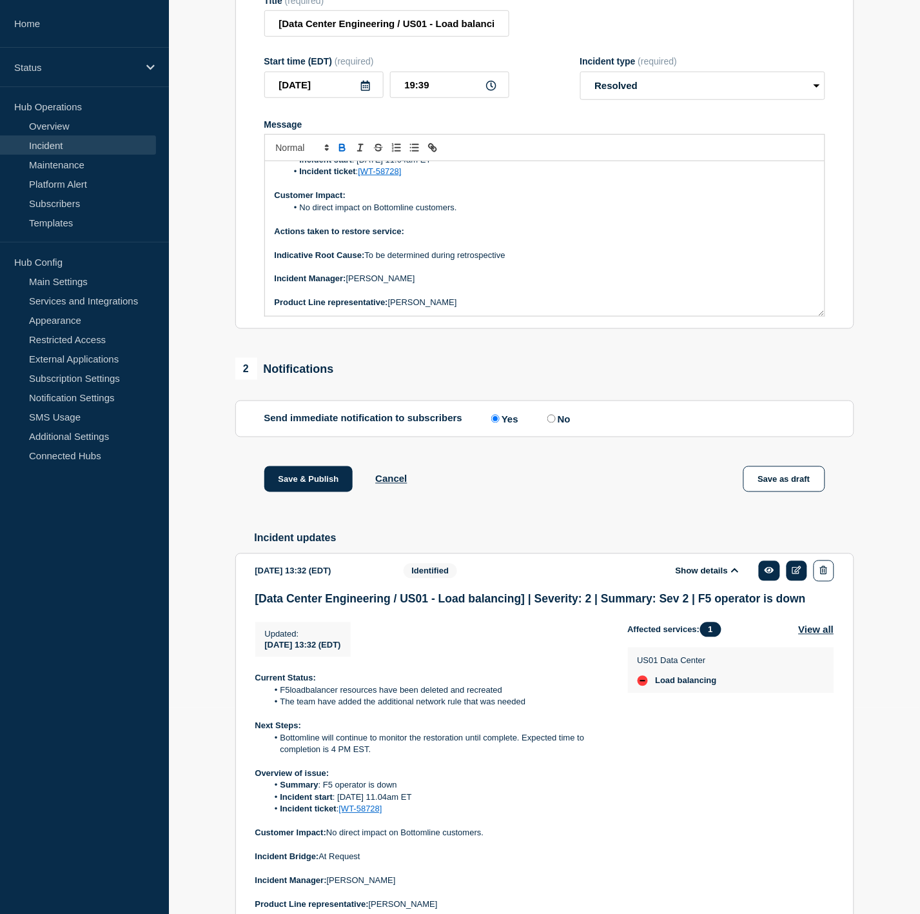
scroll to position [215, 0]
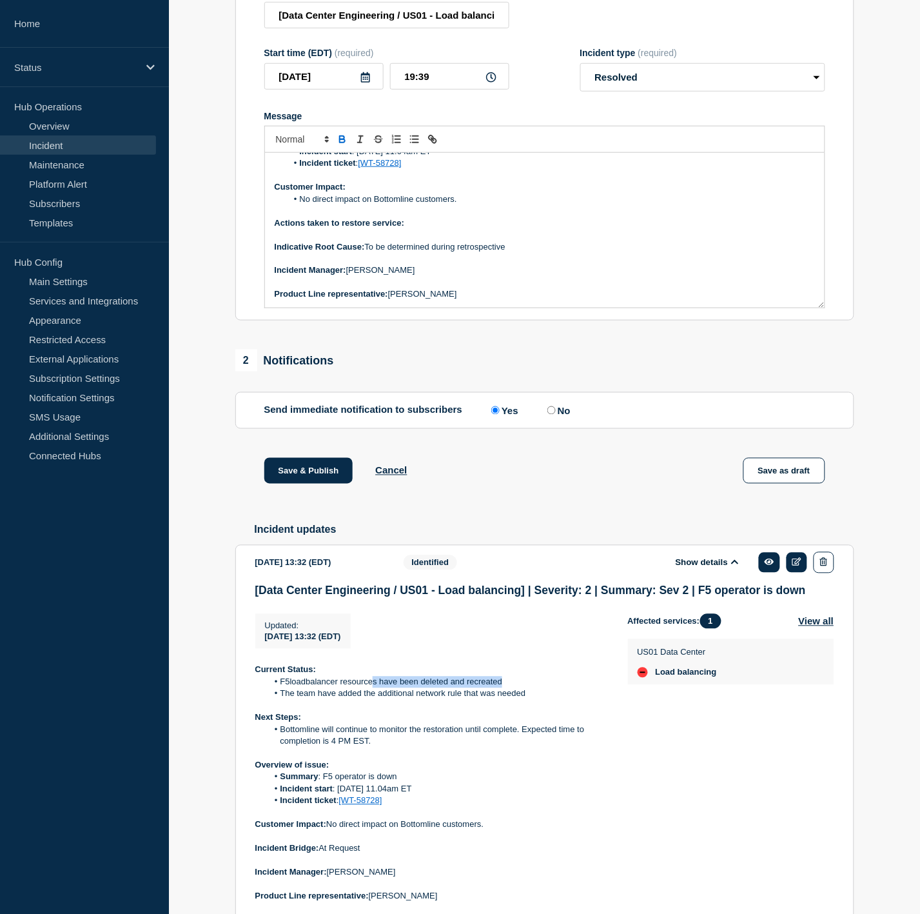
drag, startPoint x: 506, startPoint y: 692, endPoint x: 372, endPoint y: 693, distance: 134.1
click at [372, 688] on li "F5loadbalancer resources have been deleted and recreated" at bounding box center [438, 682] width 340 height 12
drag, startPoint x: 372, startPoint y: 693, endPoint x: 536, endPoint y: 687, distance: 163.9
click at [536, 676] on p "Current Status:" at bounding box center [431, 670] width 352 height 12
drag, startPoint x: 277, startPoint y: 695, endPoint x: 375, endPoint y: 697, distance: 98.0
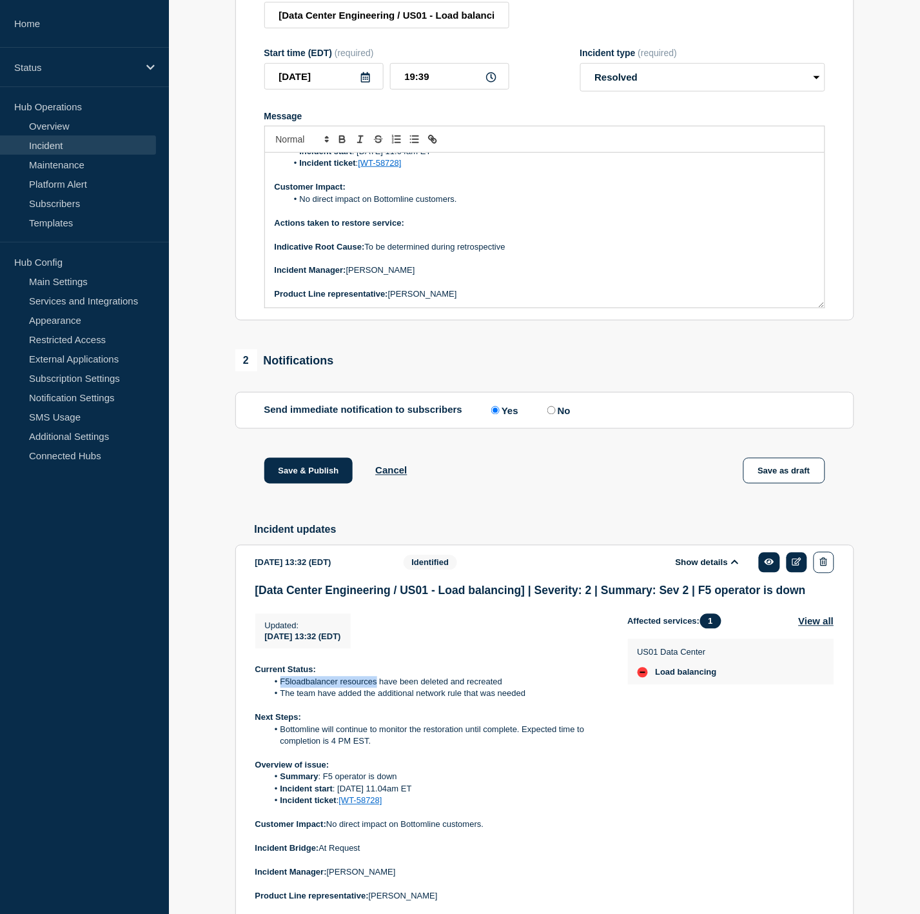
click at [375, 688] on li "F5loadbalancer resources have been deleted and recreated" at bounding box center [438, 682] width 340 height 12
copy li "F5loadbalancer resources"
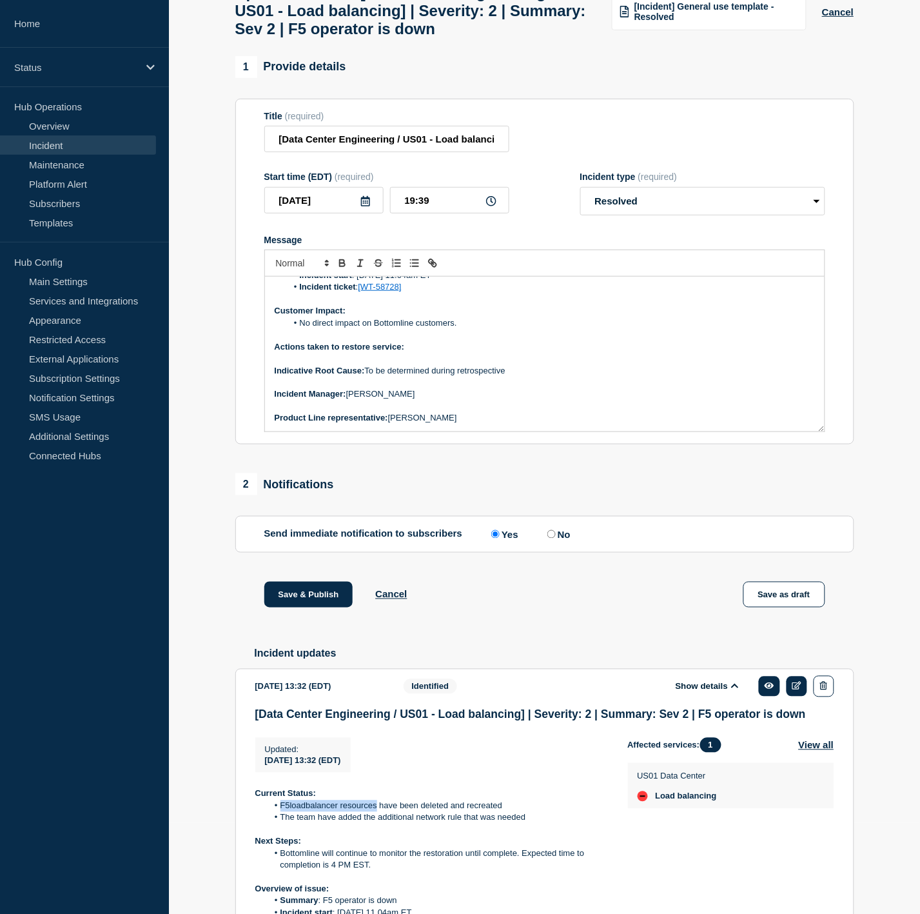
scroll to position [0, 0]
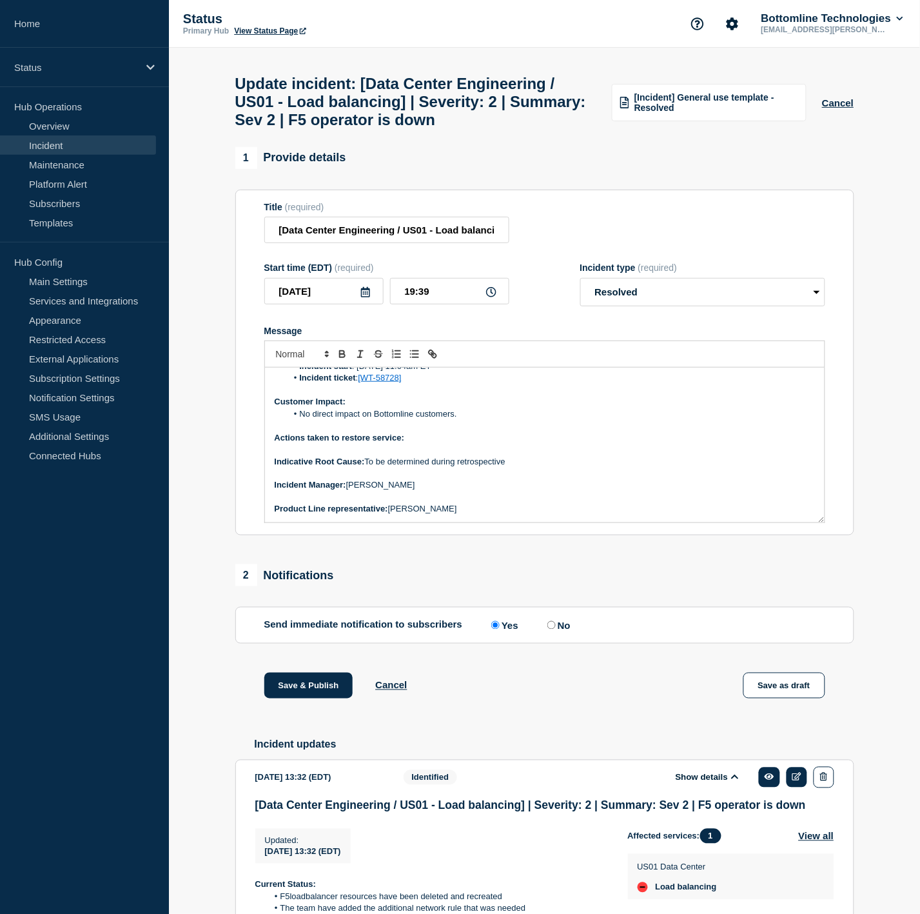
drag, startPoint x: 451, startPoint y: 440, endPoint x: 446, endPoint y: 446, distance: 7.8
click at [449, 442] on div "Current Status: The restoration has completed successfully. The team selected w…" at bounding box center [545, 445] width 560 height 155
click at [446, 444] on p "Actions taken to restore service:" at bounding box center [545, 438] width 540 height 12
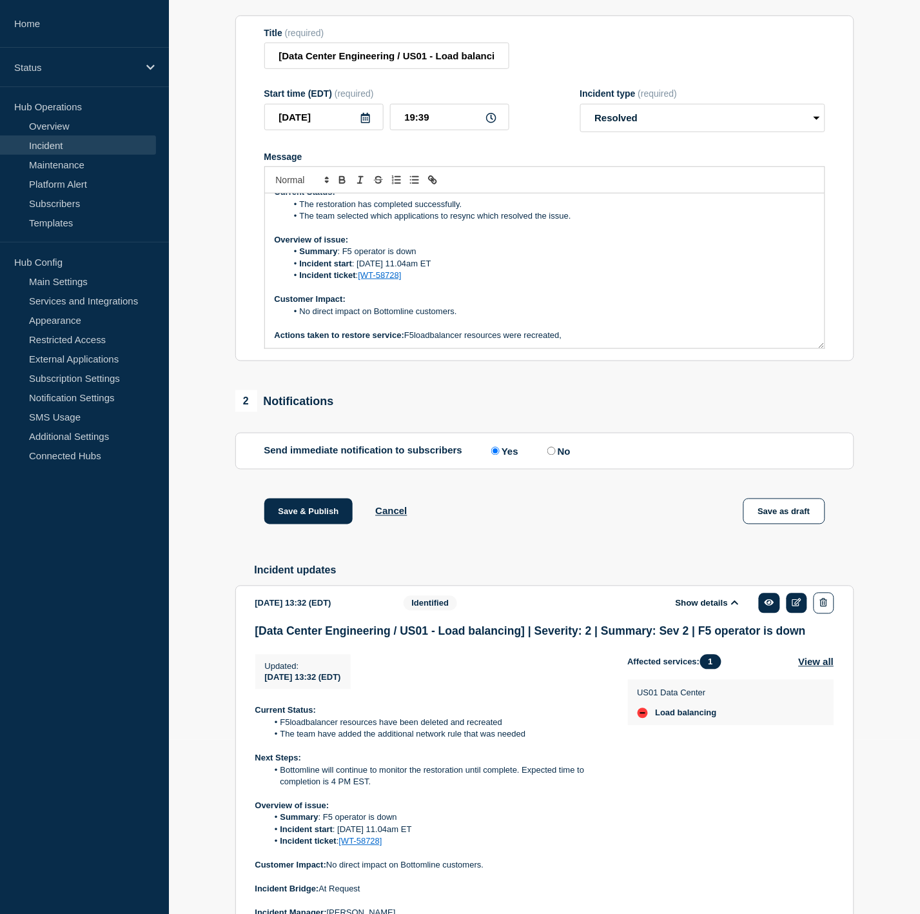
scroll to position [215, 0]
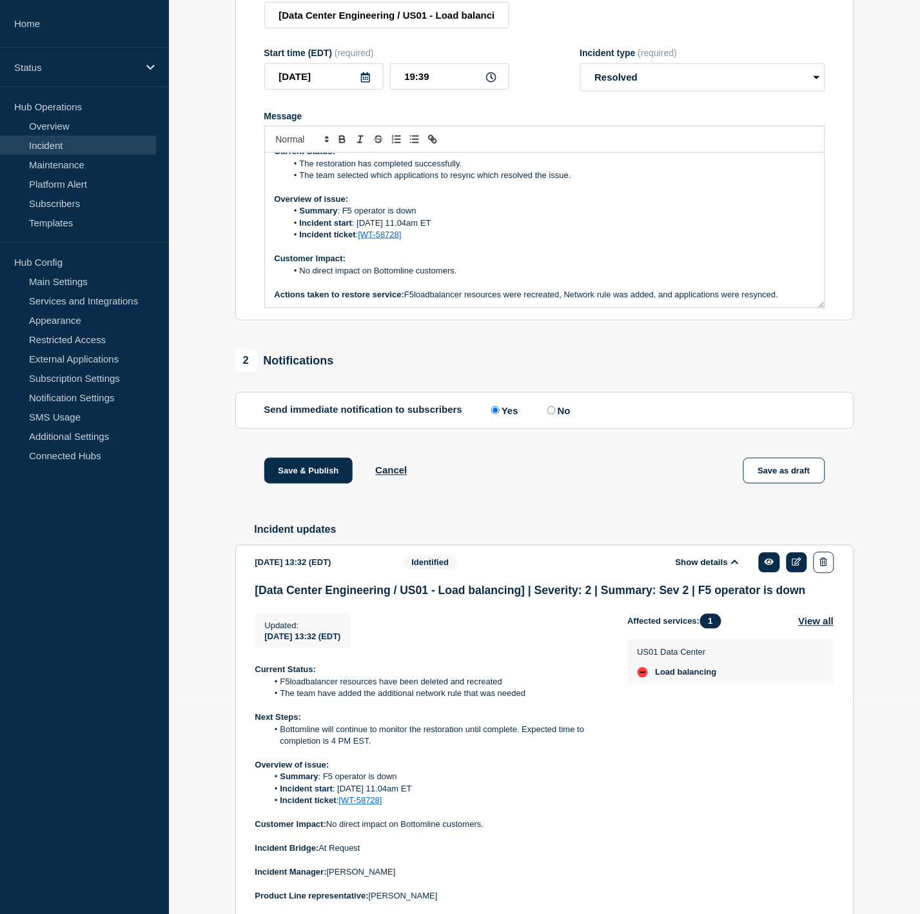
click at [793, 300] on p "Actions taken to restore service: F5loadbalancer resources were recreated, Netw…" at bounding box center [545, 295] width 540 height 12
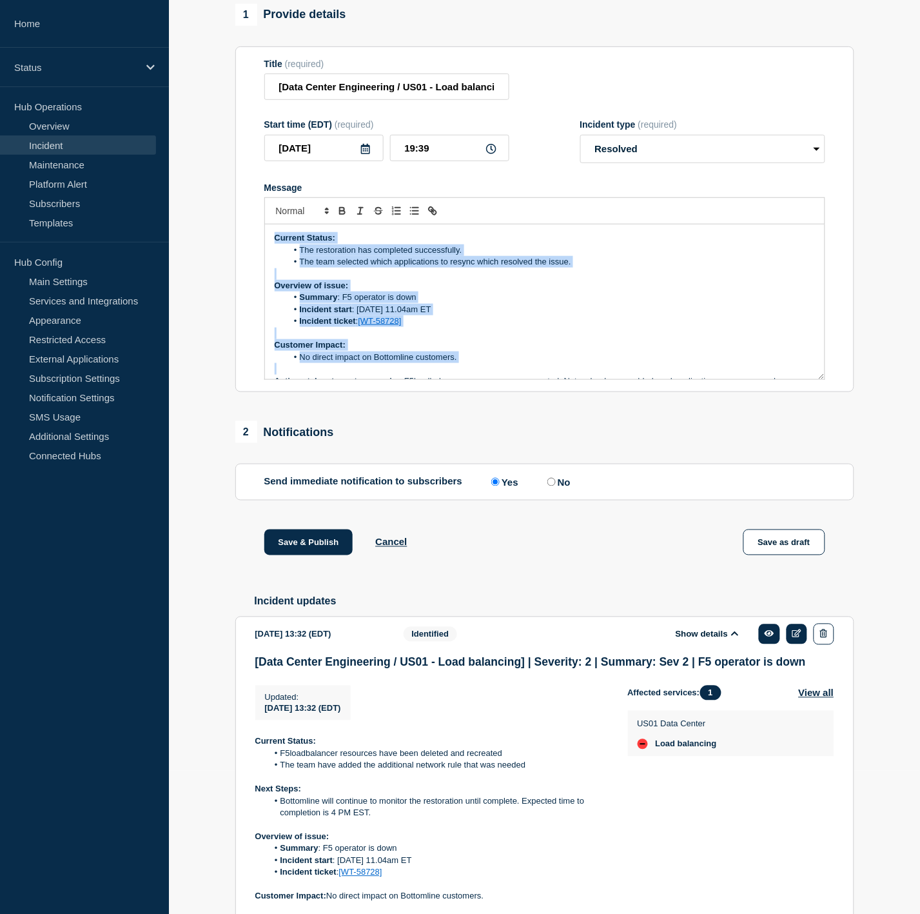
scroll to position [86, 0]
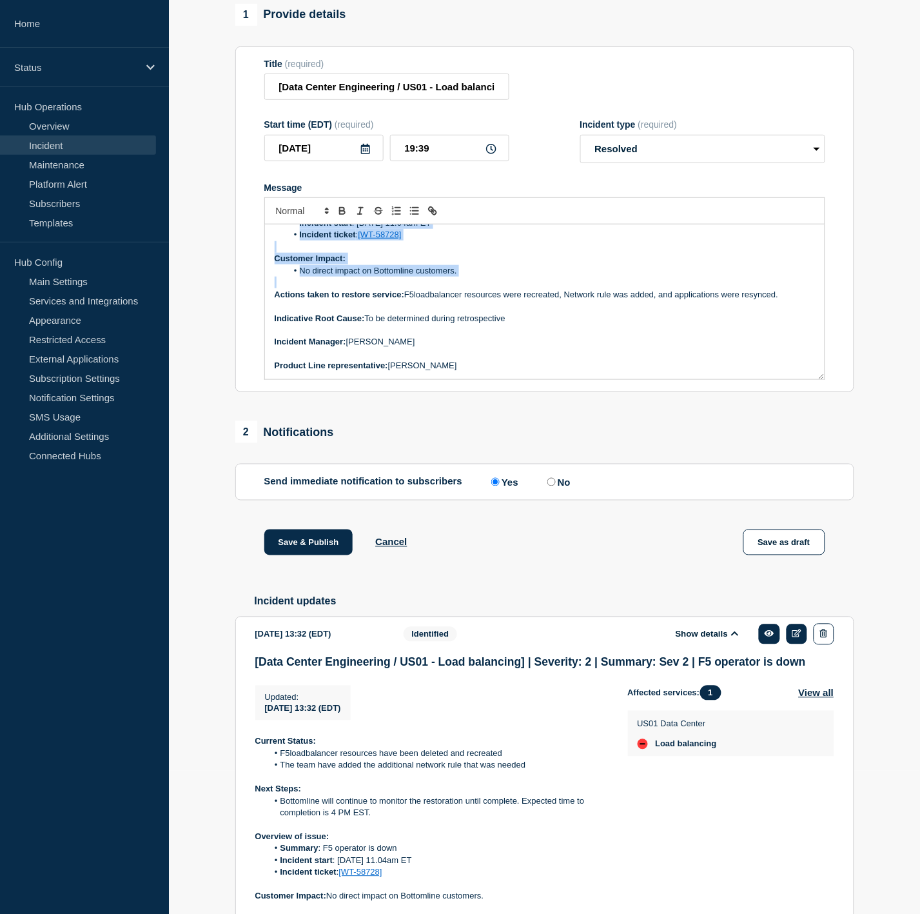
drag, startPoint x: 271, startPoint y: 243, endPoint x: 772, endPoint y: 431, distance: 535.6
click at [772, 431] on div "1 Provide details Title (required) [Data Center Engineering / US01 - Load balan…" at bounding box center [545, 572] width 634 height 1136
copy div "Current Status: The restoration has completed successfully. The team selected w…"
click at [575, 336] on p "Message" at bounding box center [545, 330] width 540 height 12
click at [289, 550] on button "Save & Publish" at bounding box center [308, 542] width 89 height 26
